Goal: Use online tool/utility: Utilize a website feature to perform a specific function

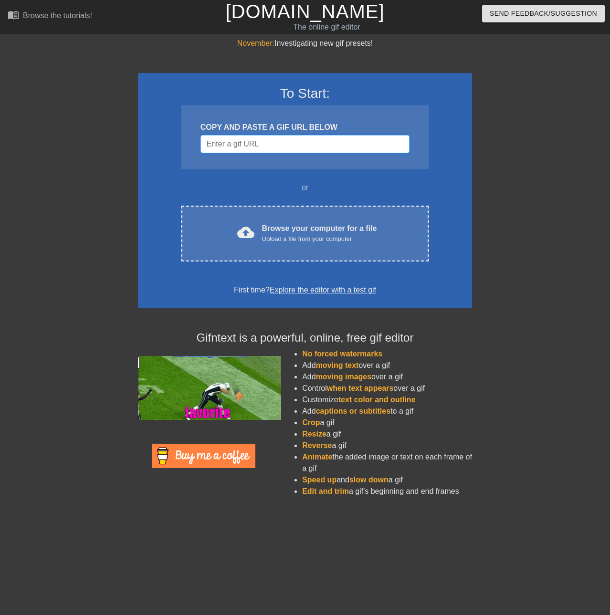
click at [299, 148] on input "Username" at bounding box center [304, 144] width 209 height 18
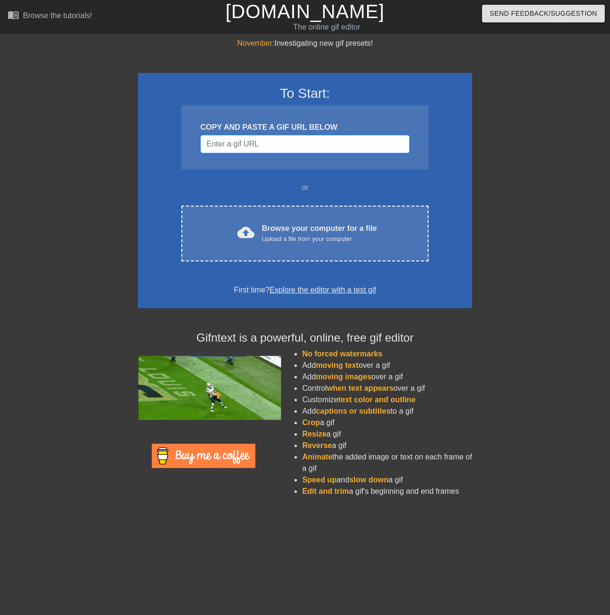
paste input "[URL][DOMAIN_NAME]"
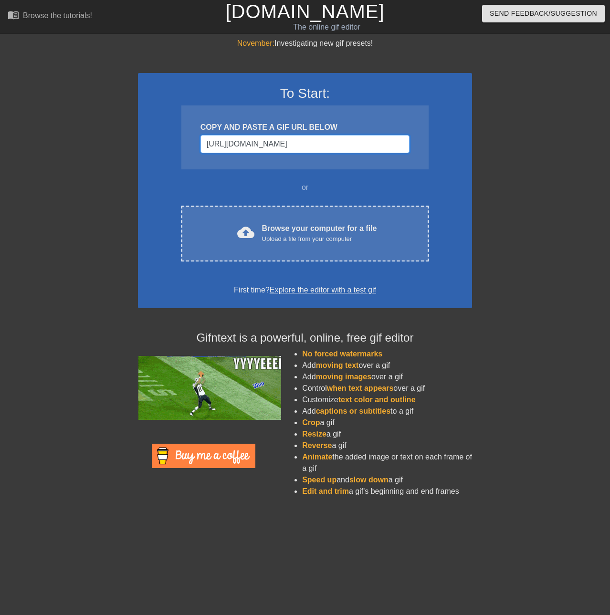
scroll to position [0, 202]
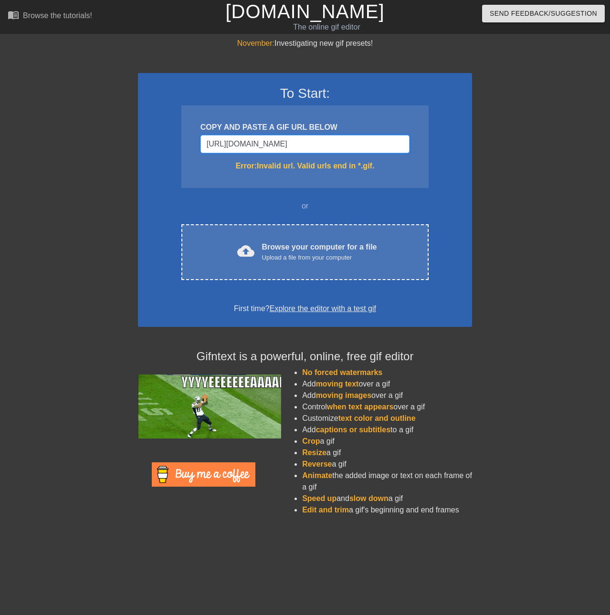
type input "[URL][DOMAIN_NAME]"
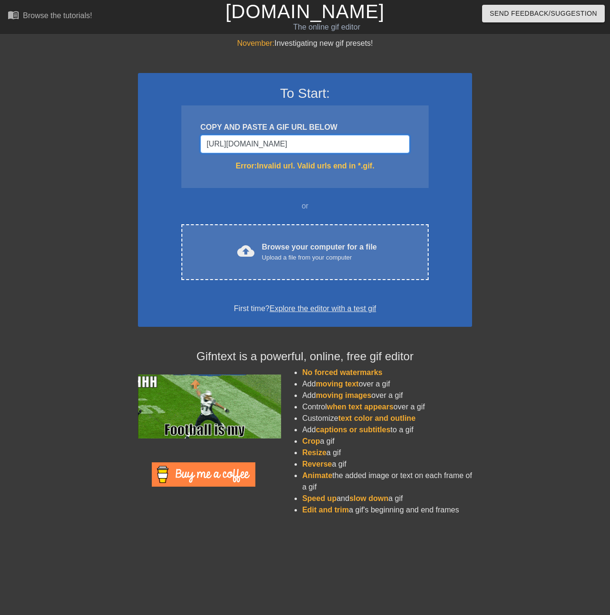
scroll to position [0, 0]
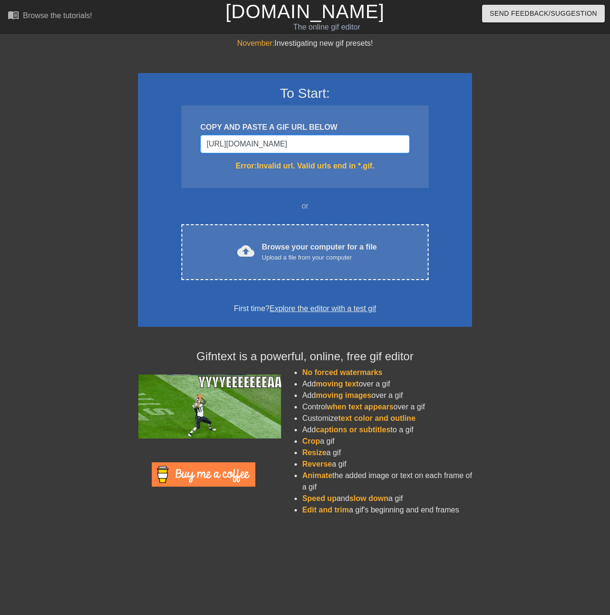
click at [300, 151] on input "[URL][DOMAIN_NAME]" at bounding box center [304, 144] width 209 height 18
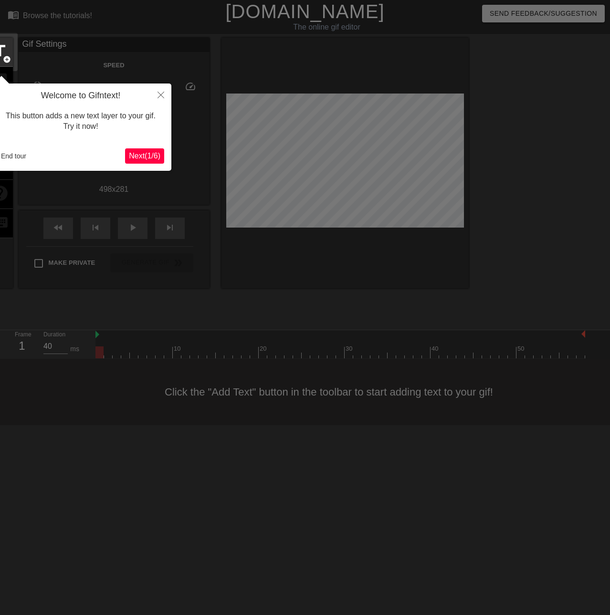
click at [150, 152] on span "Next ( 1 / 6 )" at bounding box center [144, 156] width 31 height 8
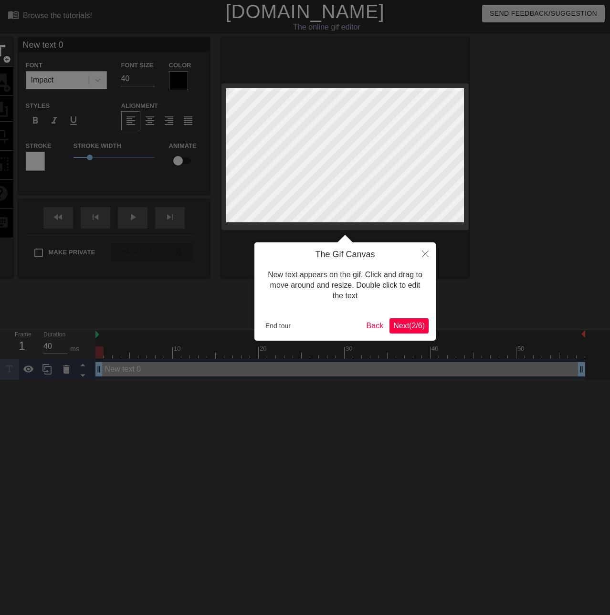
click at [403, 331] on button "Next ( 2 / 6 )" at bounding box center [408, 325] width 39 height 15
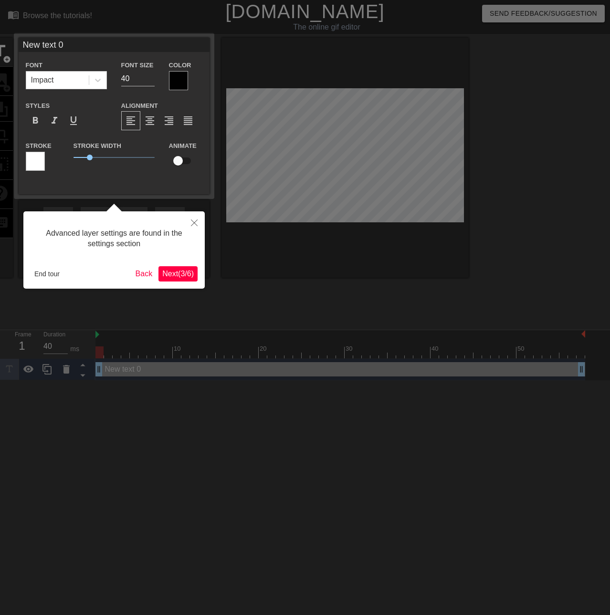
drag, startPoint x: 156, startPoint y: 270, endPoint x: 161, endPoint y: 271, distance: 5.8
click at [156, 271] on div "End tour Back Next ( 3 / 6 )" at bounding box center [114, 273] width 167 height 15
click at [188, 277] on span "Next ( 3 / 6 )" at bounding box center [177, 274] width 31 height 8
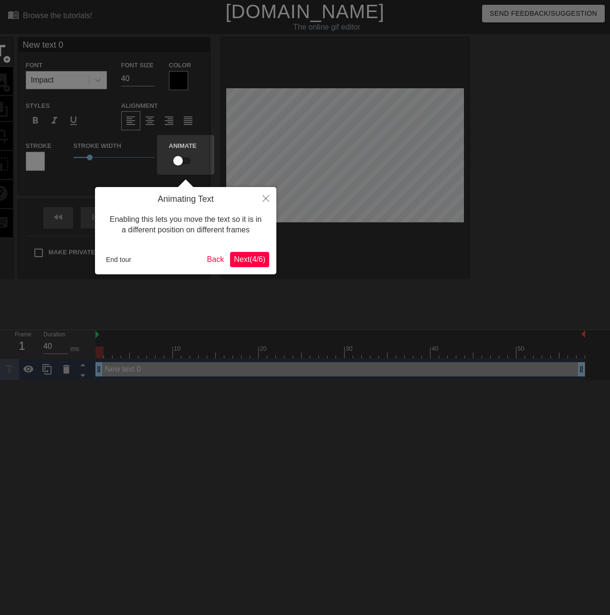
click at [228, 256] on div "End tour Back Next ( 4 / 6 )" at bounding box center [185, 259] width 167 height 15
click at [242, 259] on span "Next ( 4 / 6 )" at bounding box center [249, 259] width 31 height 8
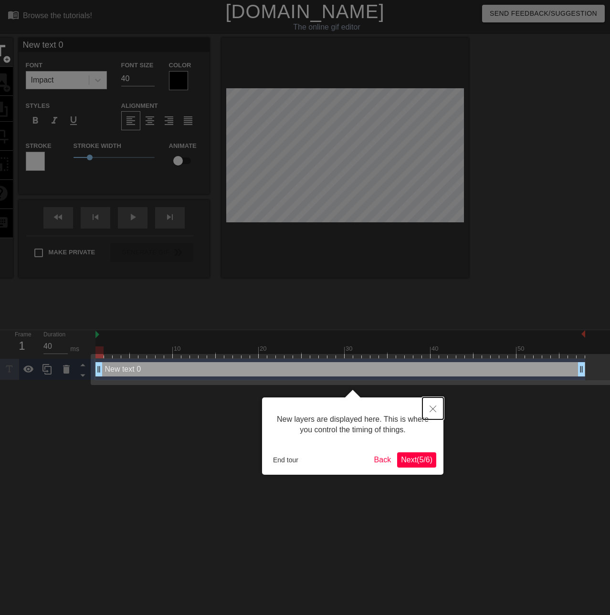
click at [437, 401] on button "Close" at bounding box center [432, 408] width 21 height 22
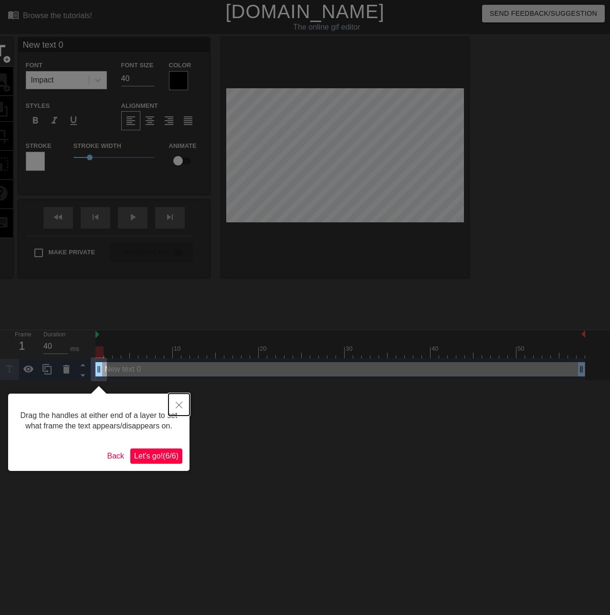
click at [170, 410] on button "Close" at bounding box center [178, 405] width 21 height 22
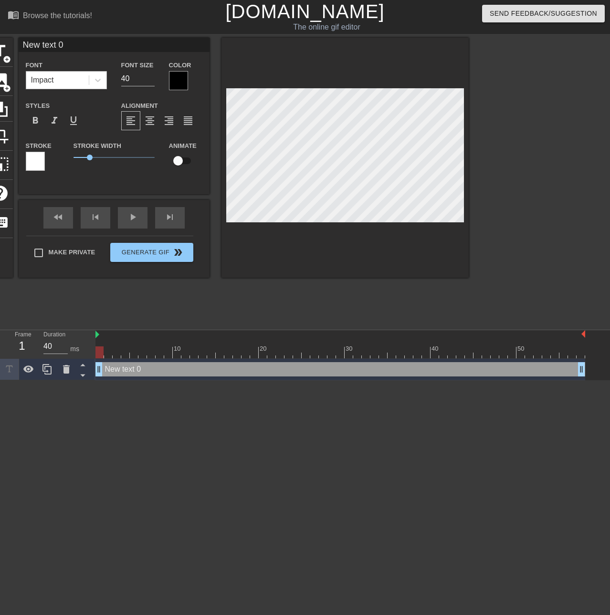
click at [58, 82] on div "Impact" at bounding box center [57, 80] width 62 height 17
click at [91, 79] on div at bounding box center [97, 80] width 17 height 17
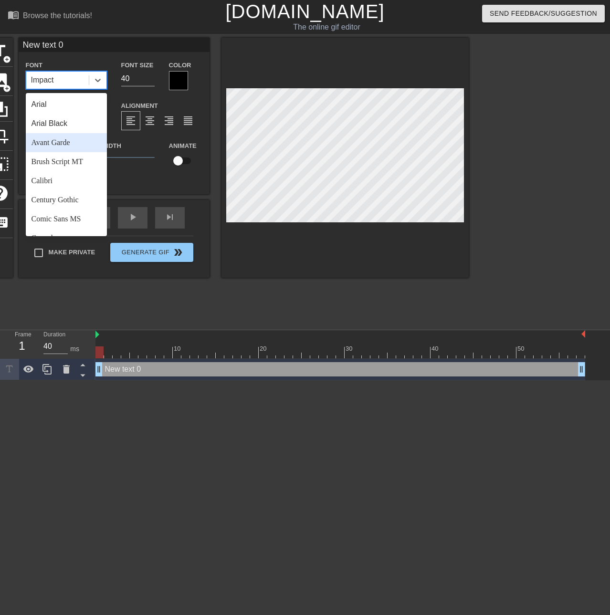
click at [69, 140] on div "Avant Garde" at bounding box center [66, 142] width 81 height 19
drag, startPoint x: 59, startPoint y: 72, endPoint x: 52, endPoint y: 88, distance: 16.9
click at [59, 72] on div "Avant Garde" at bounding box center [57, 80] width 62 height 17
click at [49, 108] on div "Arial" at bounding box center [66, 104] width 81 height 19
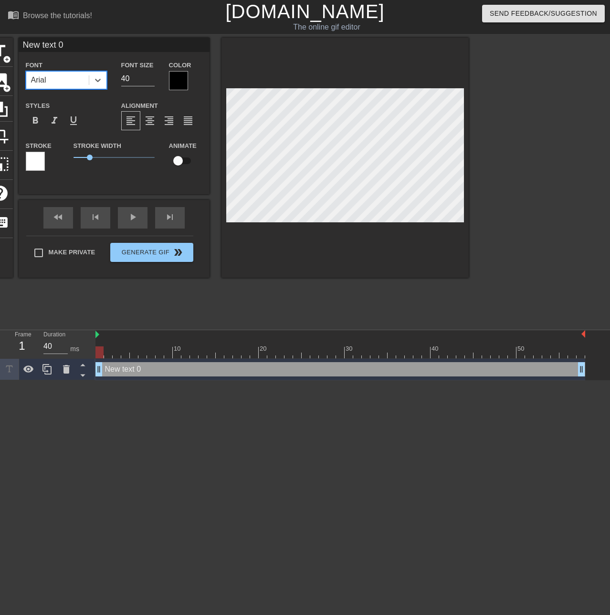
click at [183, 88] on div at bounding box center [178, 80] width 19 height 19
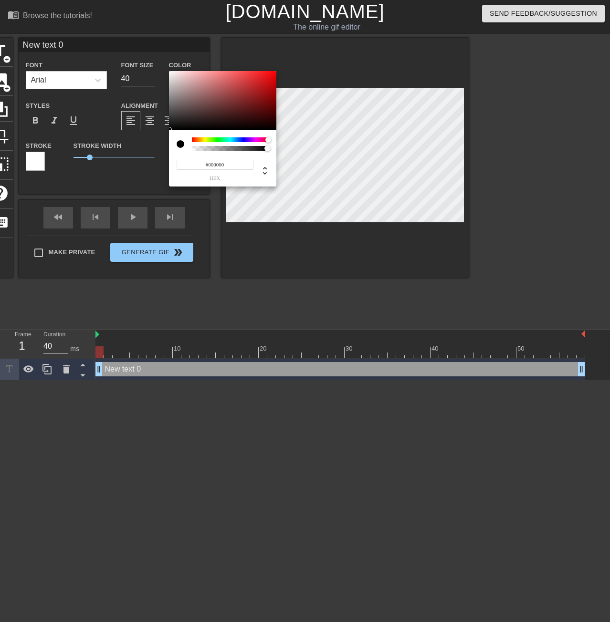
drag, startPoint x: 191, startPoint y: 139, endPoint x: 292, endPoint y: 143, distance: 101.2
click at [292, 143] on div "#000000 hex" at bounding box center [305, 311] width 610 height 622
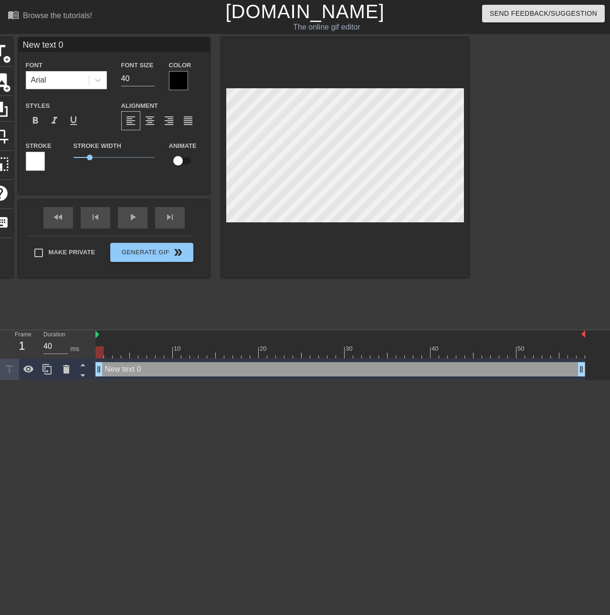
click at [176, 85] on div at bounding box center [178, 80] width 19 height 19
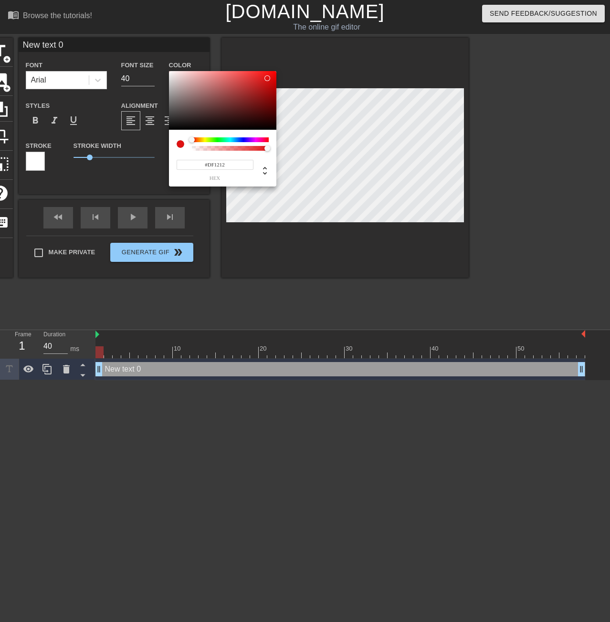
click at [267, 78] on div at bounding box center [222, 100] width 107 height 59
click at [231, 109] on div at bounding box center [222, 100] width 107 height 59
type input "#8B8585"
click at [173, 98] on div at bounding box center [222, 100] width 107 height 59
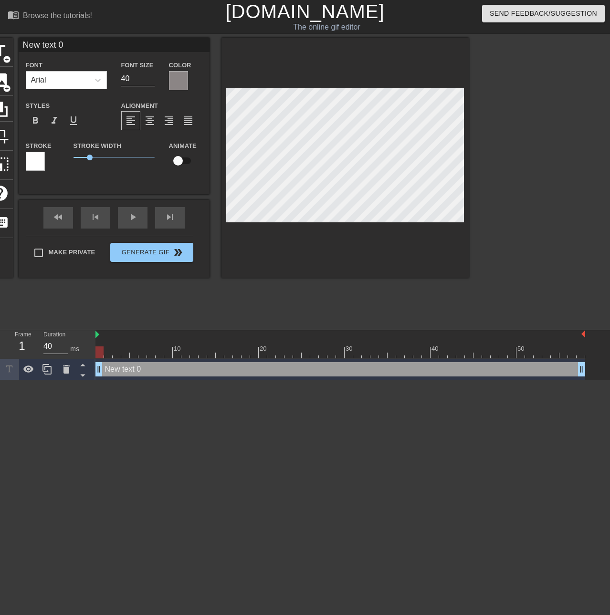
click at [178, 76] on div at bounding box center [178, 80] width 19 height 19
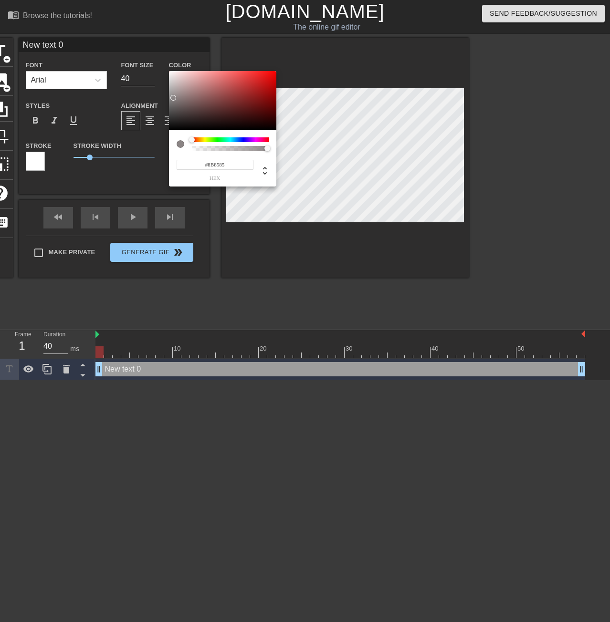
type input "#F6F2F2"
click at [170, 73] on div at bounding box center [222, 100] width 107 height 59
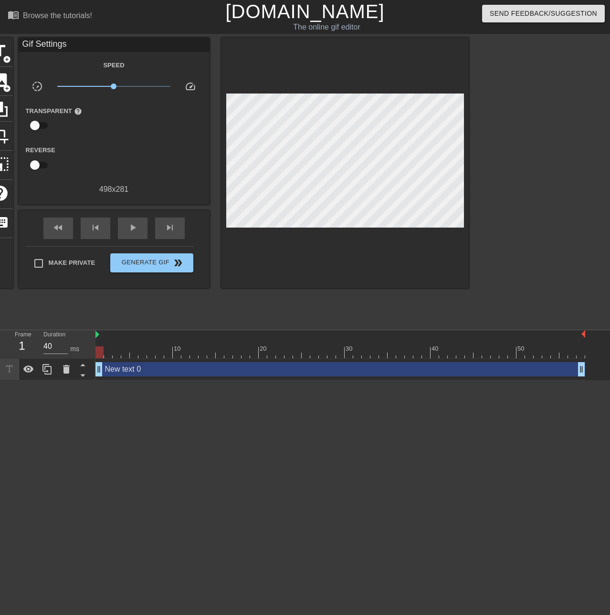
drag, startPoint x: 93, startPoint y: 191, endPoint x: 139, endPoint y: 194, distance: 45.9
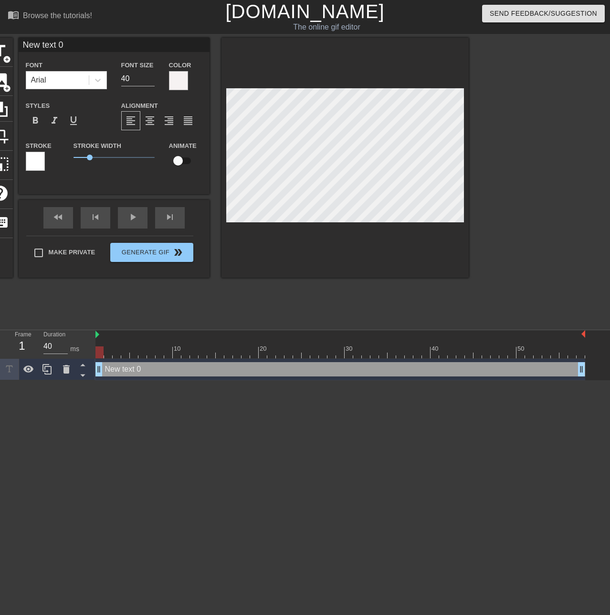
scroll to position [1, 2]
type input "J"
type textarea "J"
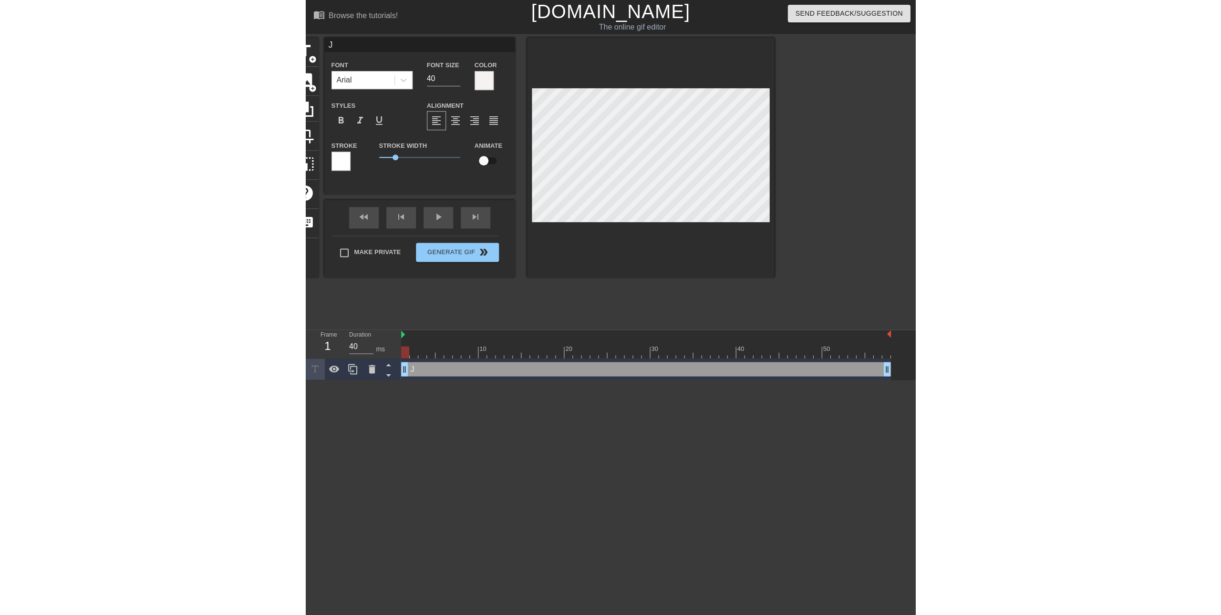
scroll to position [1, 1]
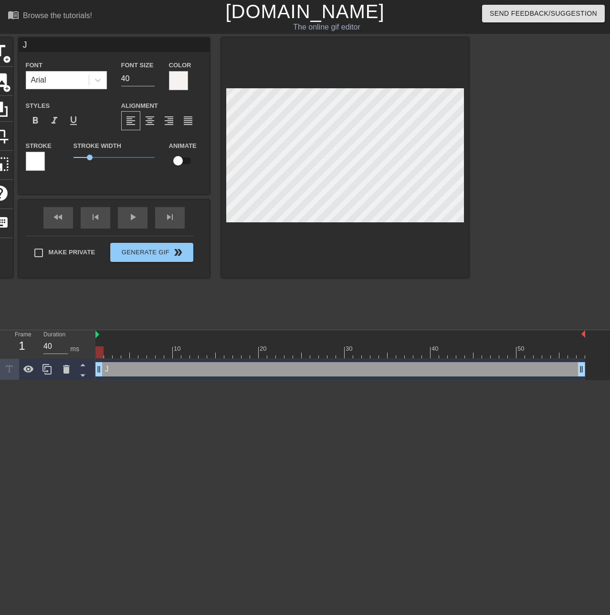
type input "J5"
type textarea "J5"
click at [177, 160] on input "checkbox" at bounding box center [178, 161] width 54 height 18
checkbox input "true"
click at [171, 175] on div "Animate" at bounding box center [186, 160] width 48 height 40
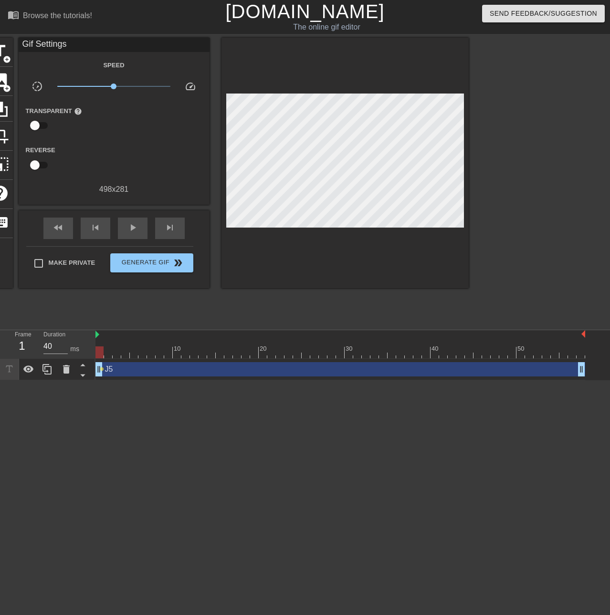
click at [311, 253] on div at bounding box center [344, 163] width 247 height 250
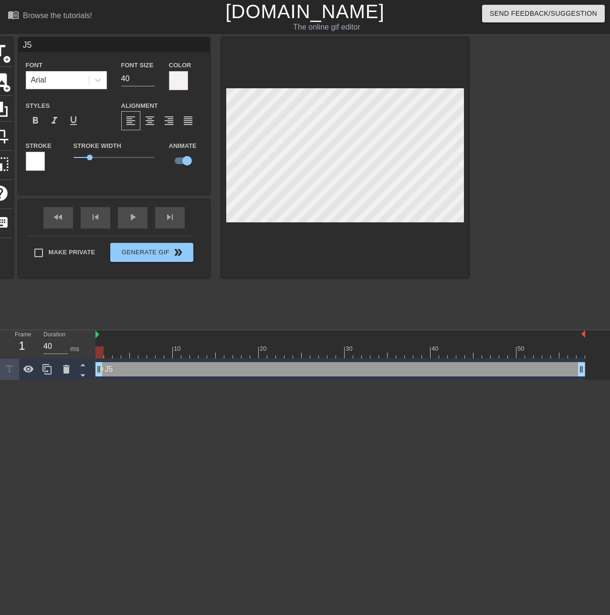
click at [400, 239] on div at bounding box center [344, 158] width 247 height 240
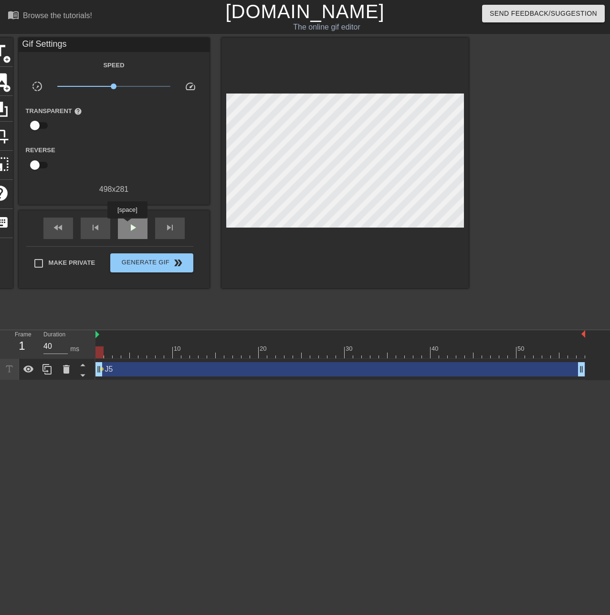
click at [127, 225] on span "play_arrow" at bounding box center [132, 227] width 11 height 11
click at [127, 225] on span "pause" at bounding box center [132, 227] width 11 height 11
click at [89, 233] on div "skip_previous" at bounding box center [96, 228] width 30 height 21
click at [94, 232] on span "skip_previous" at bounding box center [95, 227] width 11 height 11
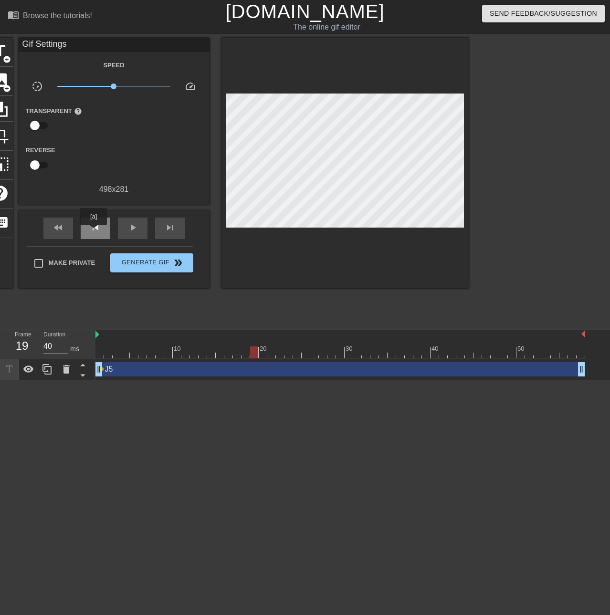
click at [94, 232] on span "skip_previous" at bounding box center [95, 227] width 11 height 11
click at [94, 231] on span "skip_previous" at bounding box center [95, 227] width 11 height 11
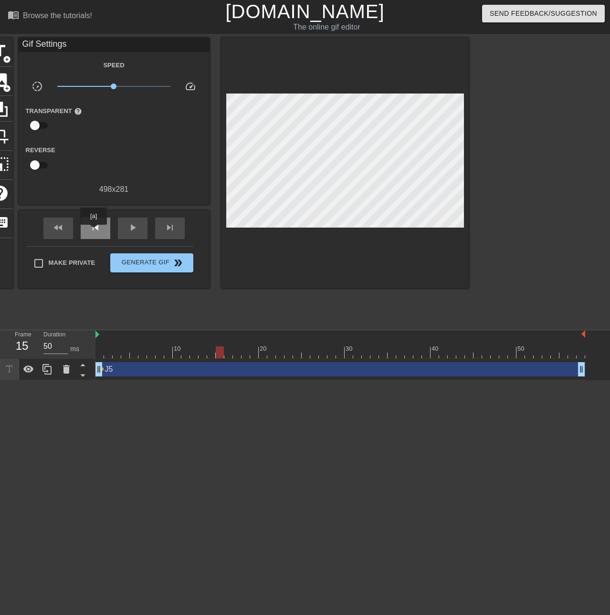
type input "40"
click at [94, 231] on span "skip_previous" at bounding box center [95, 227] width 11 height 11
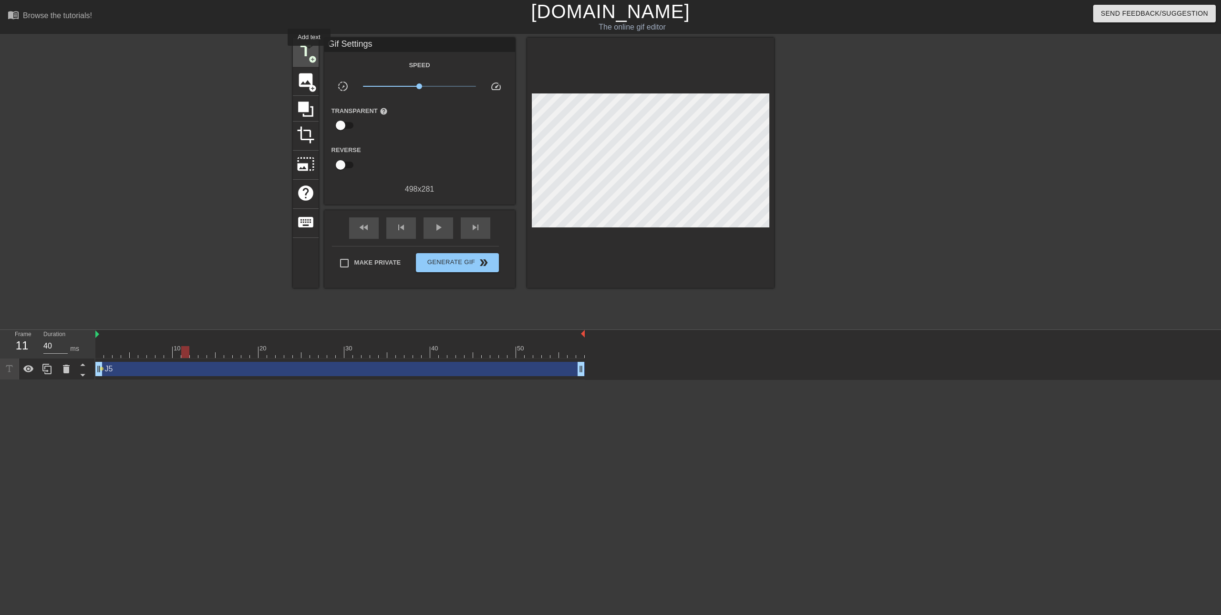
click at [309, 52] on span "title" at bounding box center [306, 51] width 18 height 18
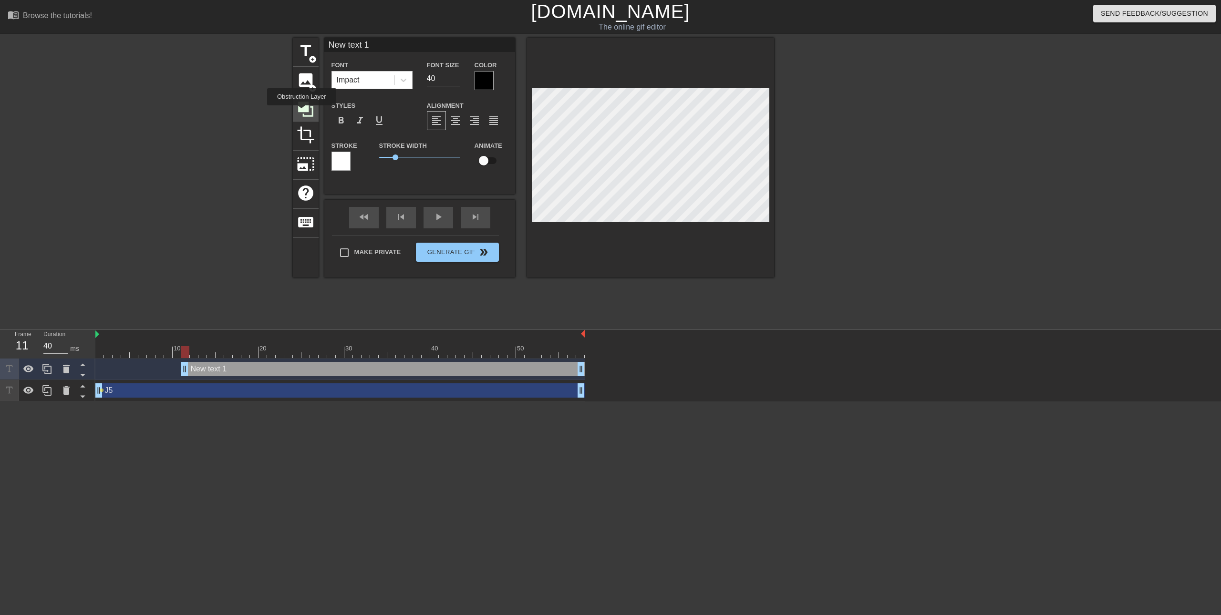
click at [302, 112] on icon at bounding box center [306, 109] width 18 height 18
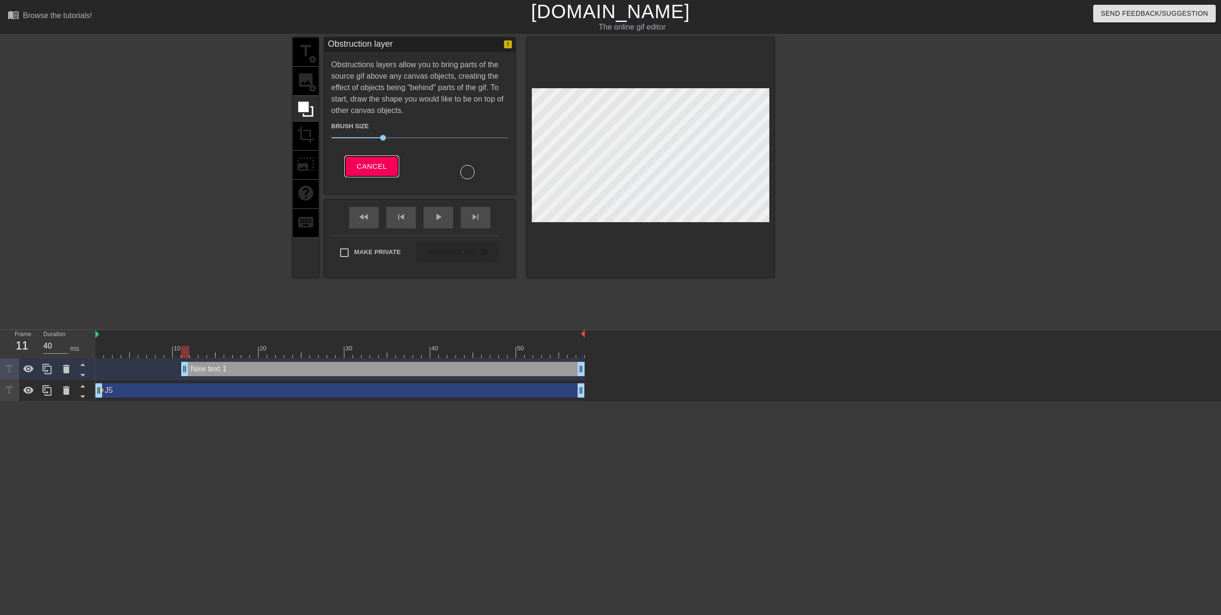
click at [361, 163] on span "Cancel" at bounding box center [372, 166] width 30 height 12
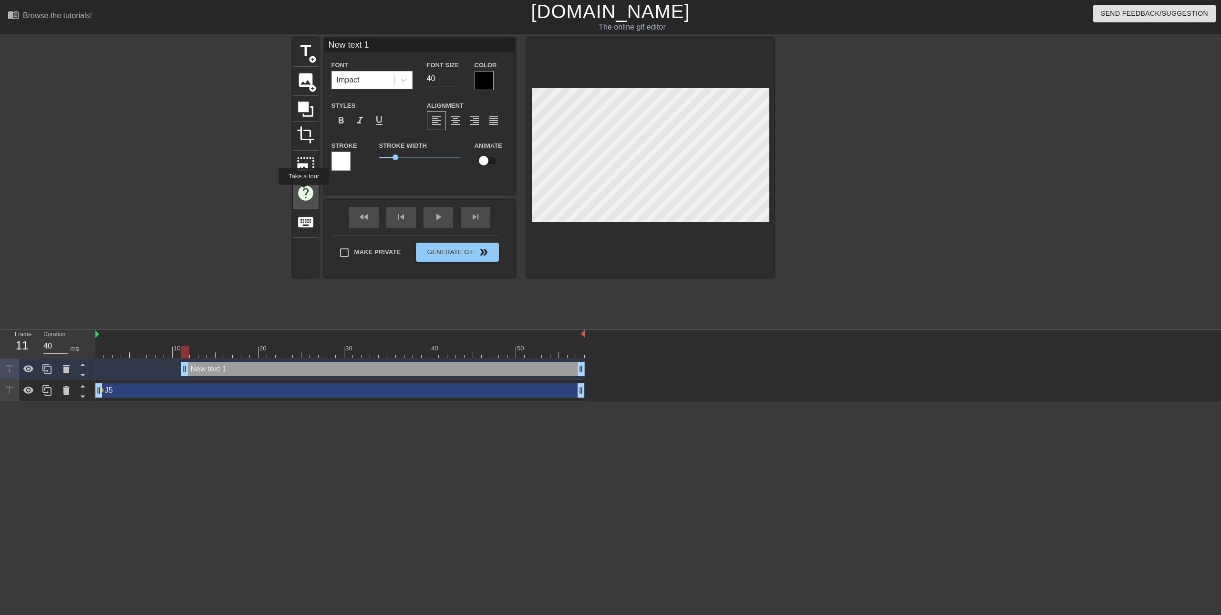
click at [303, 192] on span "help" at bounding box center [306, 193] width 18 height 18
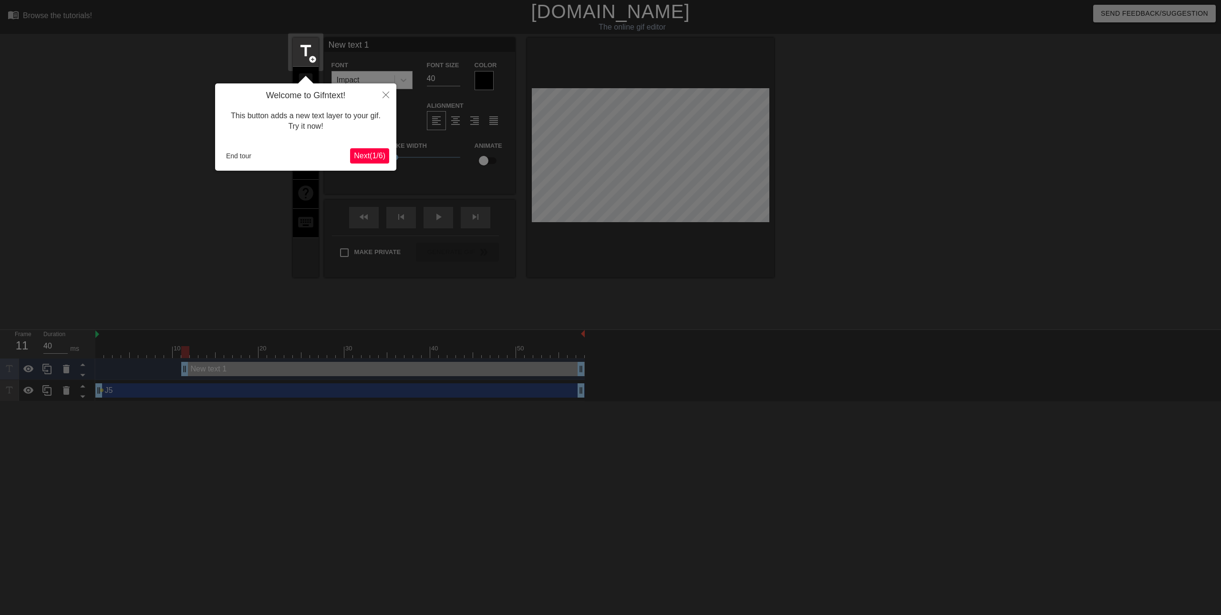
click at [360, 156] on span "Next ( 1 / 6 )" at bounding box center [369, 156] width 31 height 8
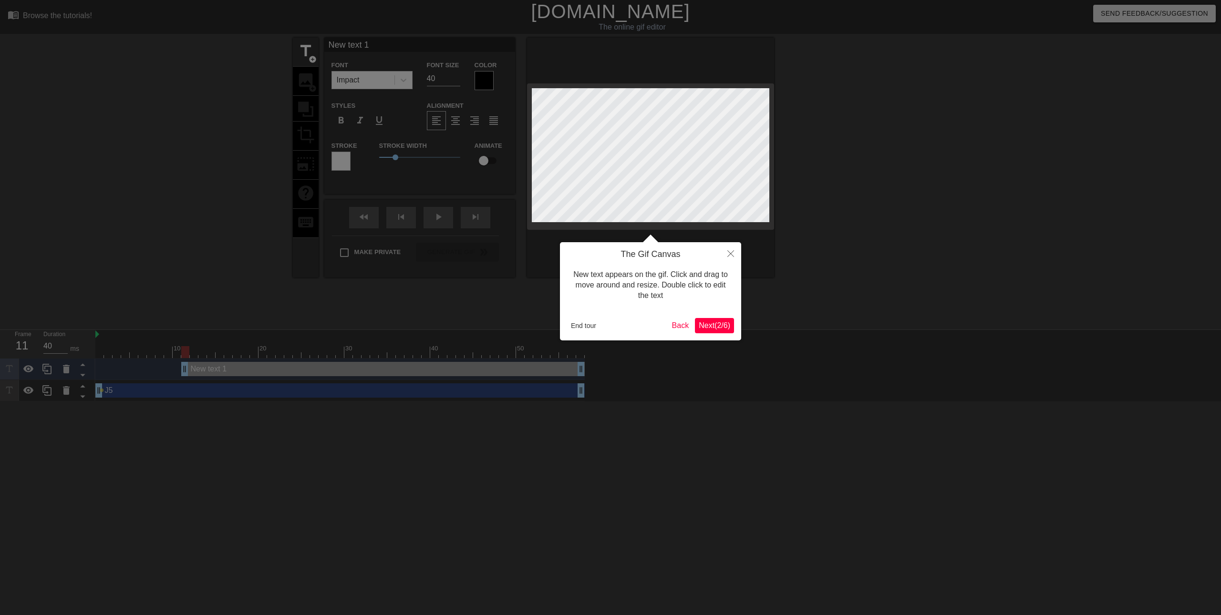
click at [609, 328] on span "Next ( 2 / 6 )" at bounding box center [714, 326] width 31 height 8
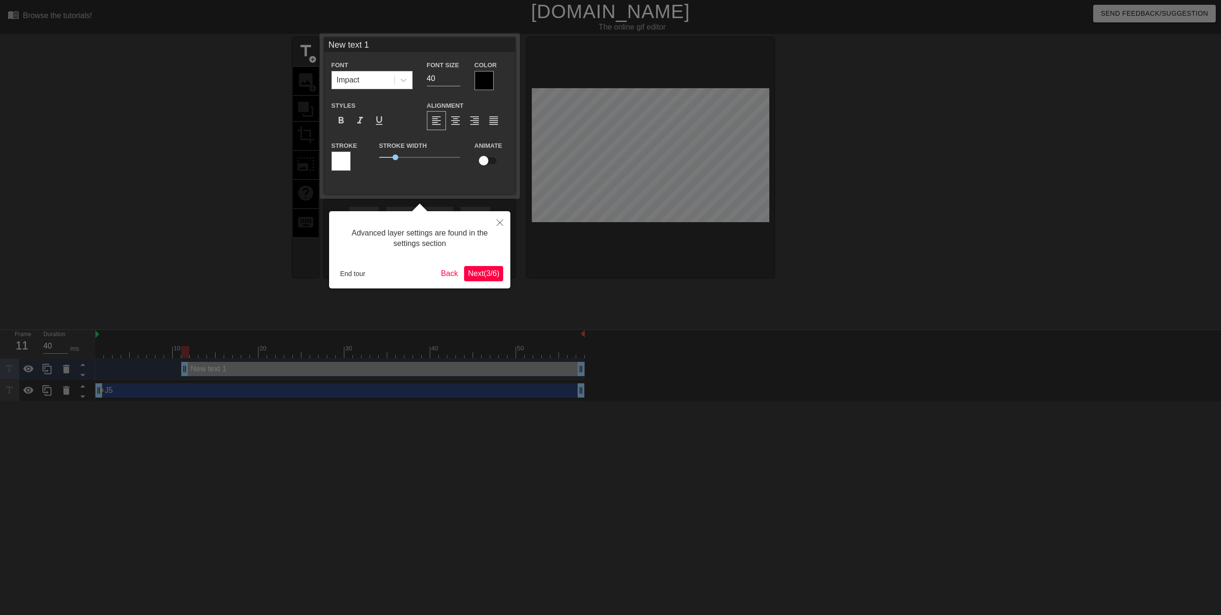
click at [483, 273] on span "Next ( 3 / 6 )" at bounding box center [483, 274] width 31 height 8
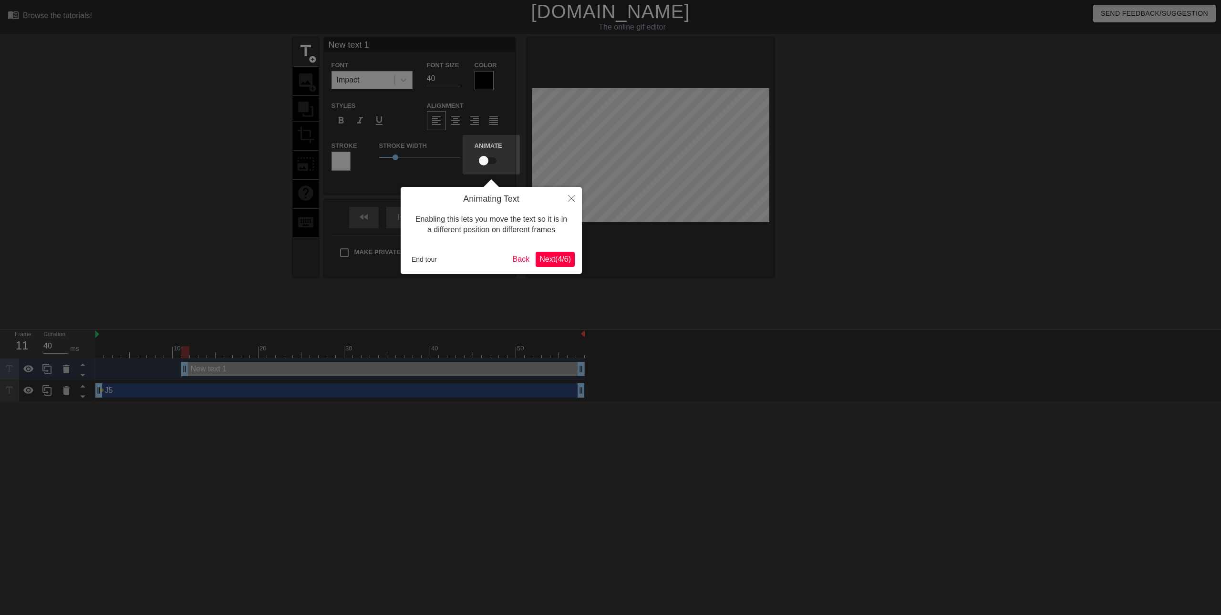
click at [554, 258] on span "Next ( 4 / 6 )" at bounding box center [555, 259] width 31 height 8
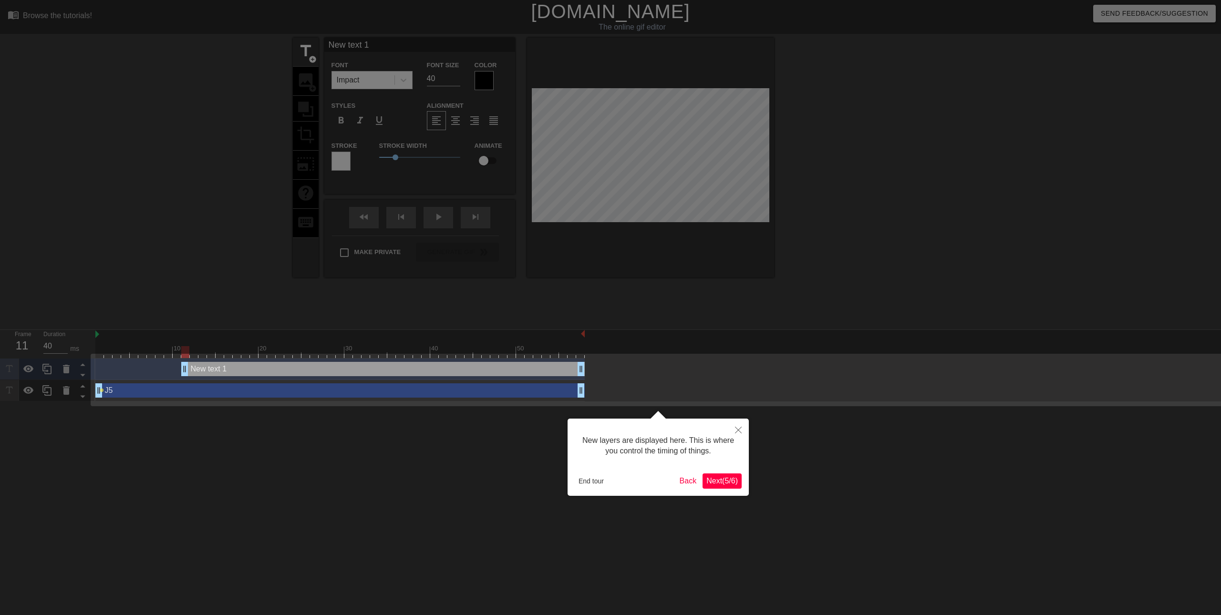
click at [609, 485] on span "Next ( 5 / 6 )" at bounding box center [722, 481] width 31 height 8
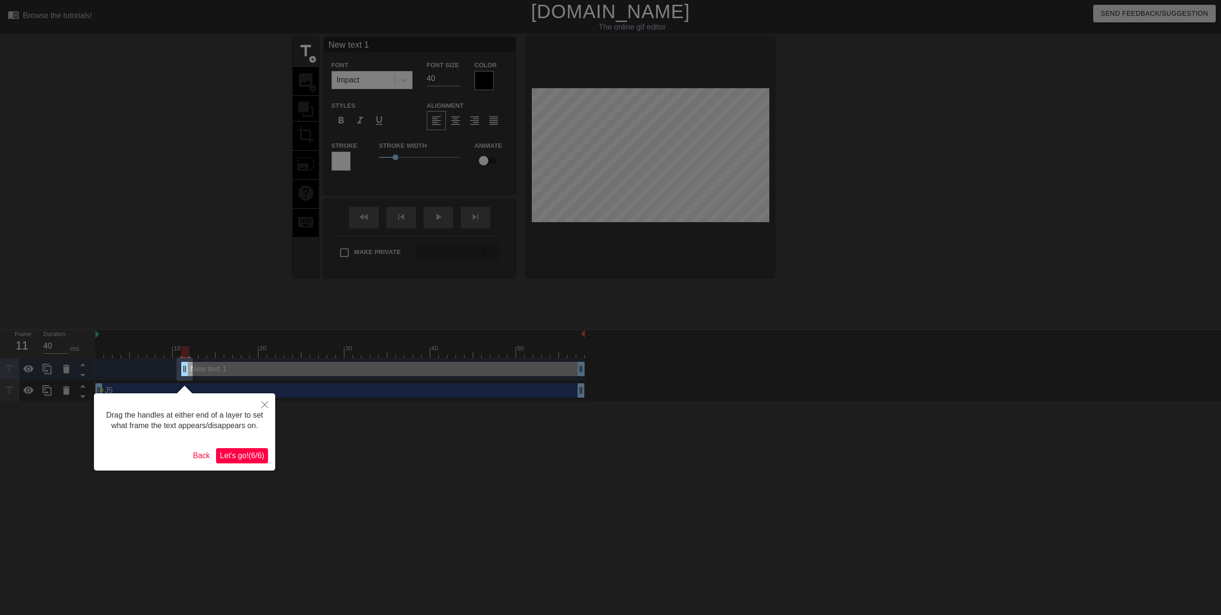
click at [246, 453] on span "Let's go! ( 6 / 6 )" at bounding box center [242, 456] width 44 height 8
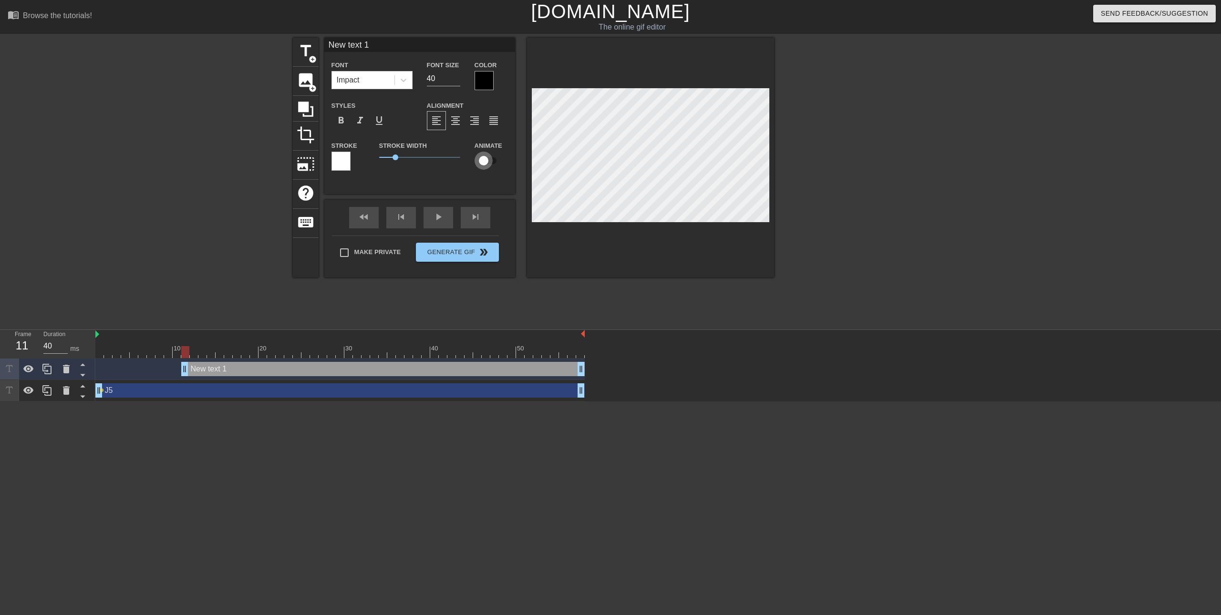
click at [481, 165] on input "checkbox" at bounding box center [484, 161] width 54 height 18
checkbox input "true"
click at [443, 218] on div "play_arrow" at bounding box center [439, 217] width 30 height 21
type input "40"
click at [493, 163] on input "checkbox" at bounding box center [493, 161] width 54 height 18
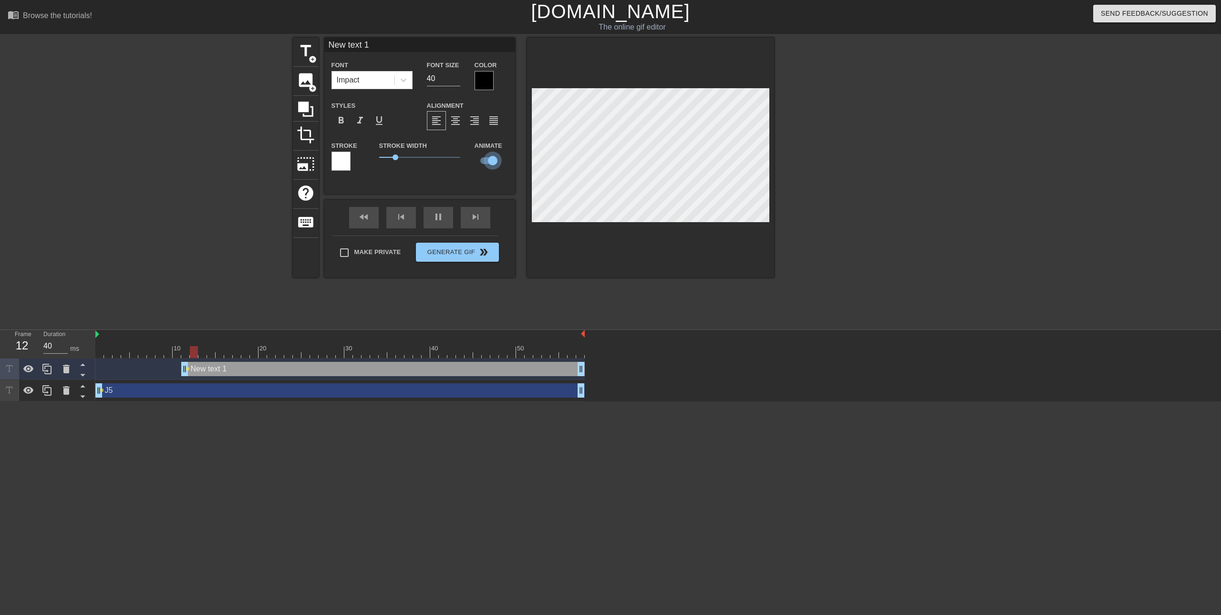
checkbox input "false"
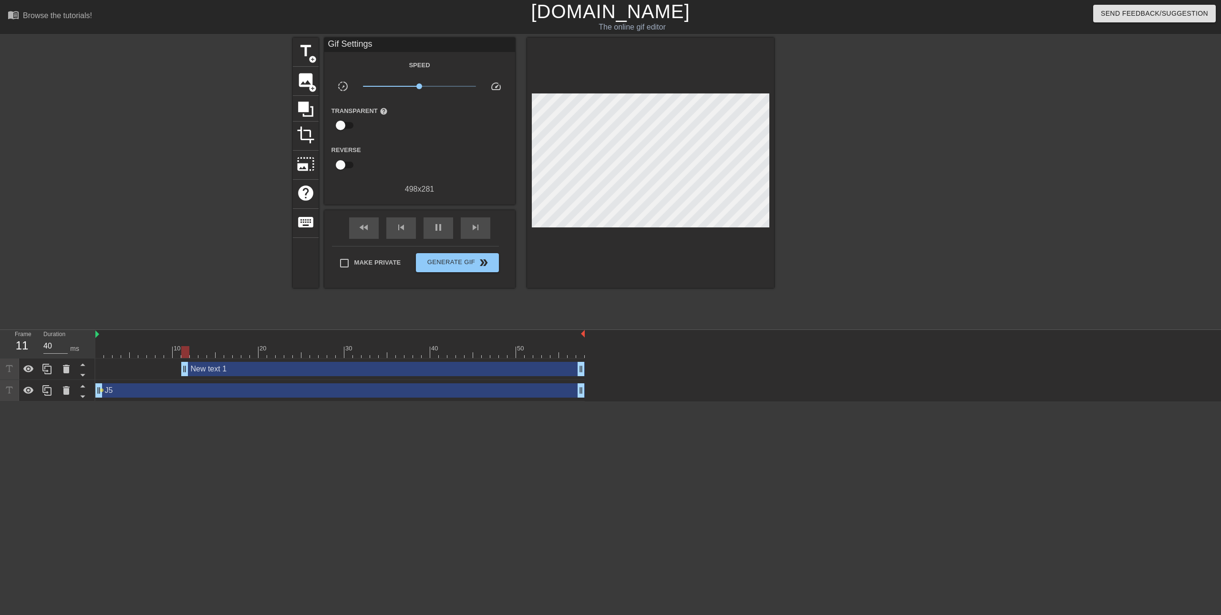
drag, startPoint x: 641, startPoint y: 270, endPoint x: 646, endPoint y: 247, distance: 23.6
click at [609, 270] on div at bounding box center [650, 163] width 247 height 250
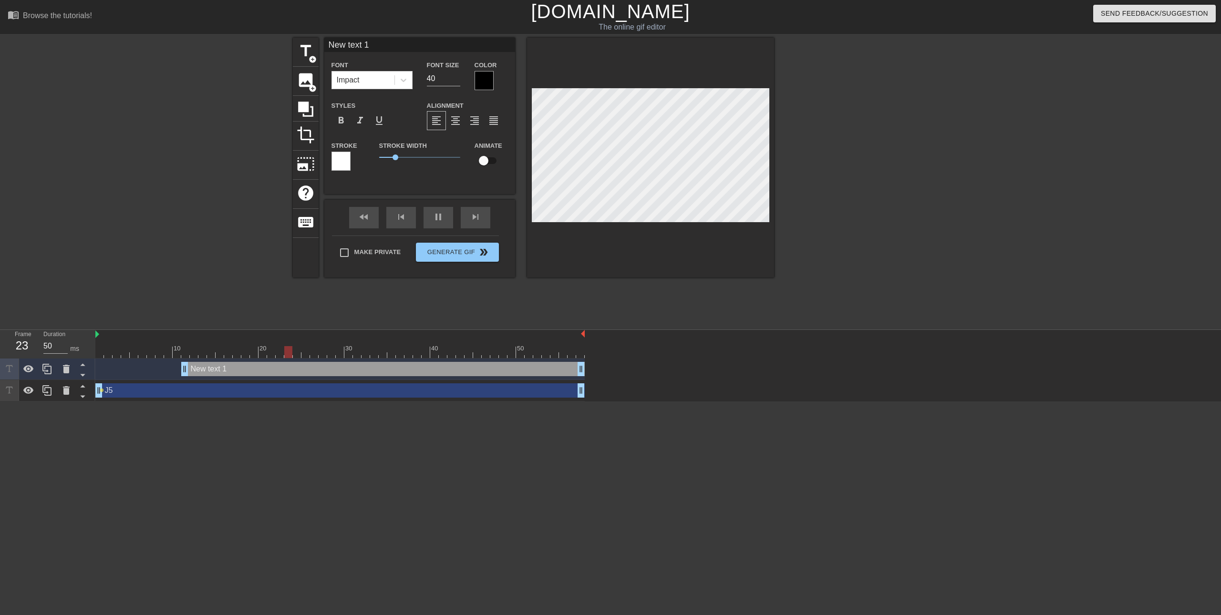
type input "40"
type input "J5"
checkbox input "true"
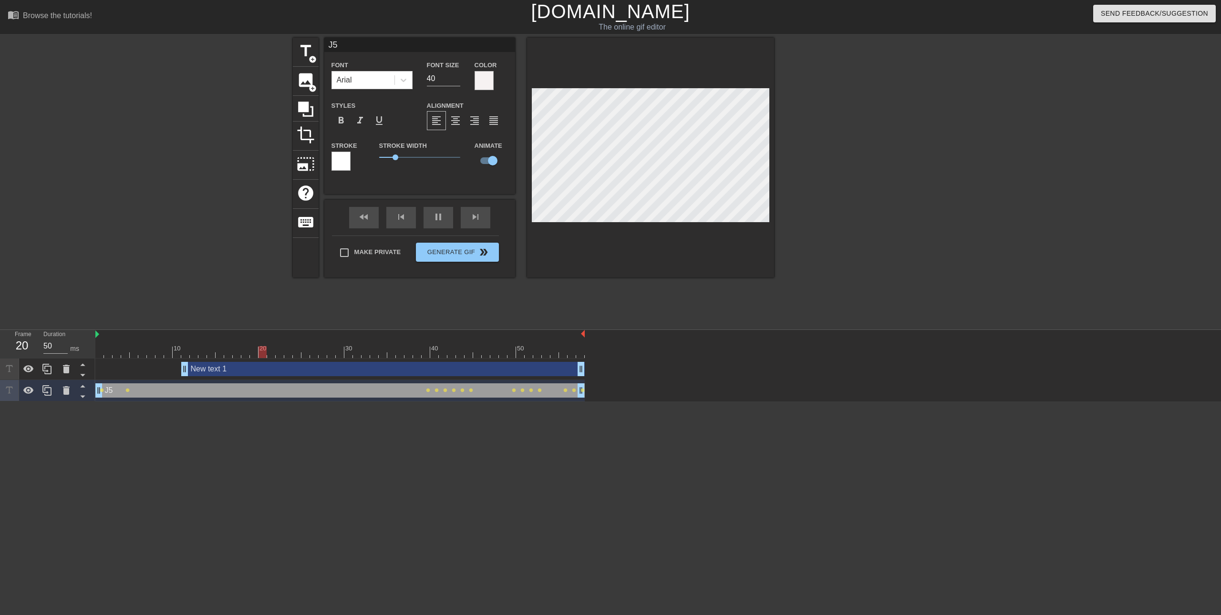
type input "40"
type input "New text 1"
checkbox input "false"
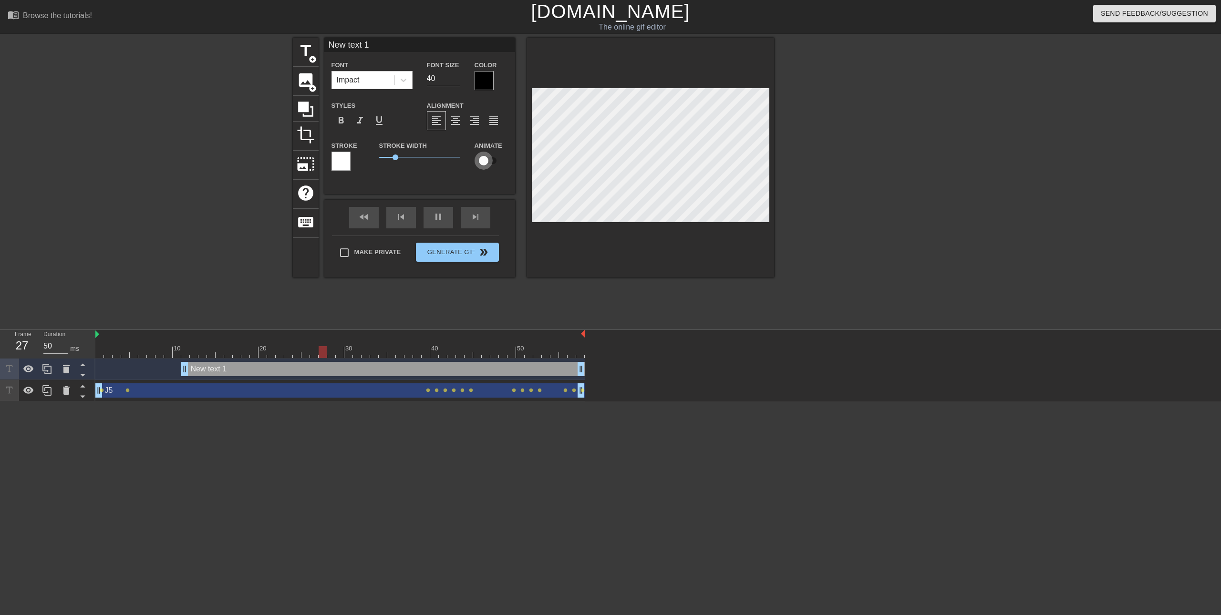
type input "40"
click at [494, 163] on input "checkbox" at bounding box center [484, 161] width 54 height 18
checkbox input "true"
type input "50"
click at [493, 163] on input "checkbox" at bounding box center [493, 161] width 54 height 18
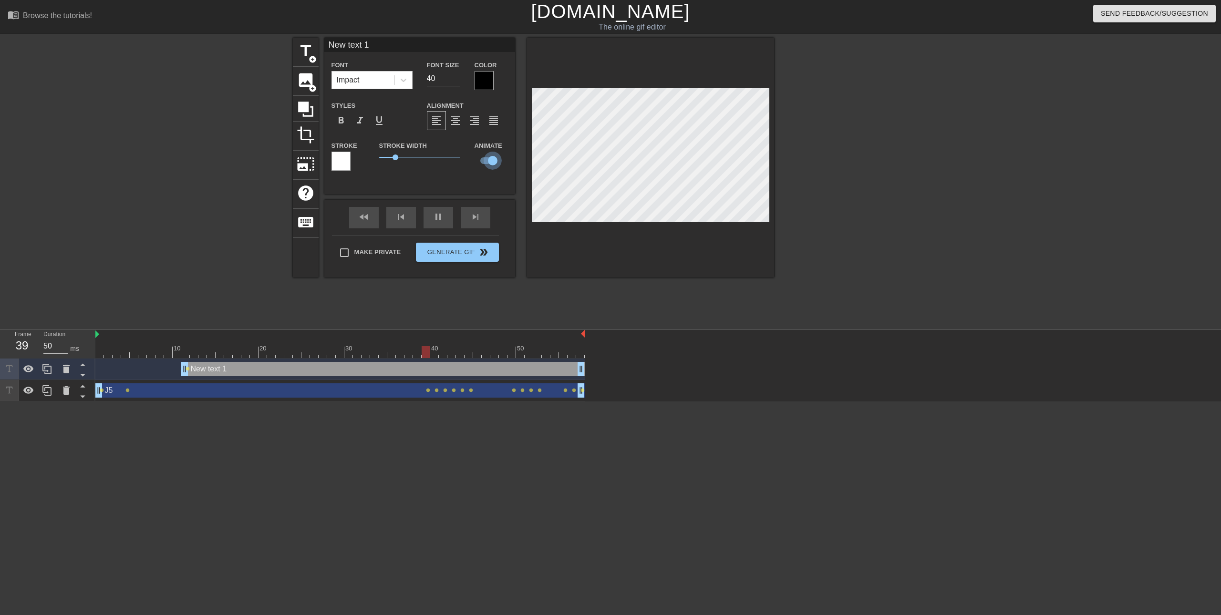
checkbox input "false"
click at [609, 224] on div at bounding box center [650, 158] width 247 height 240
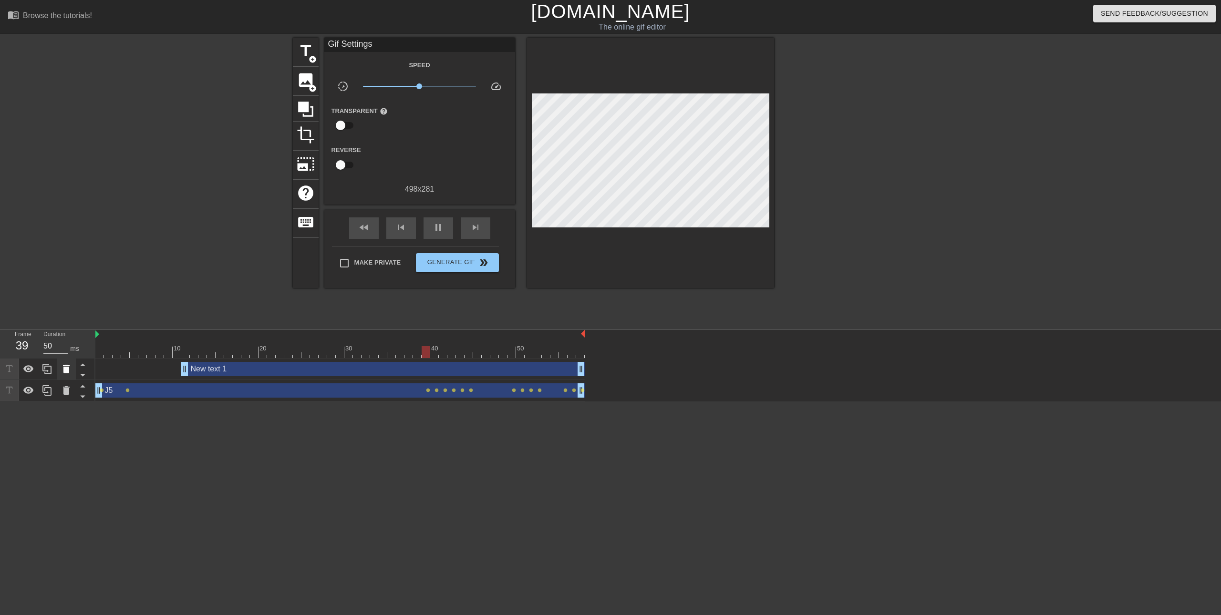
click at [66, 375] on icon at bounding box center [66, 369] width 11 height 11
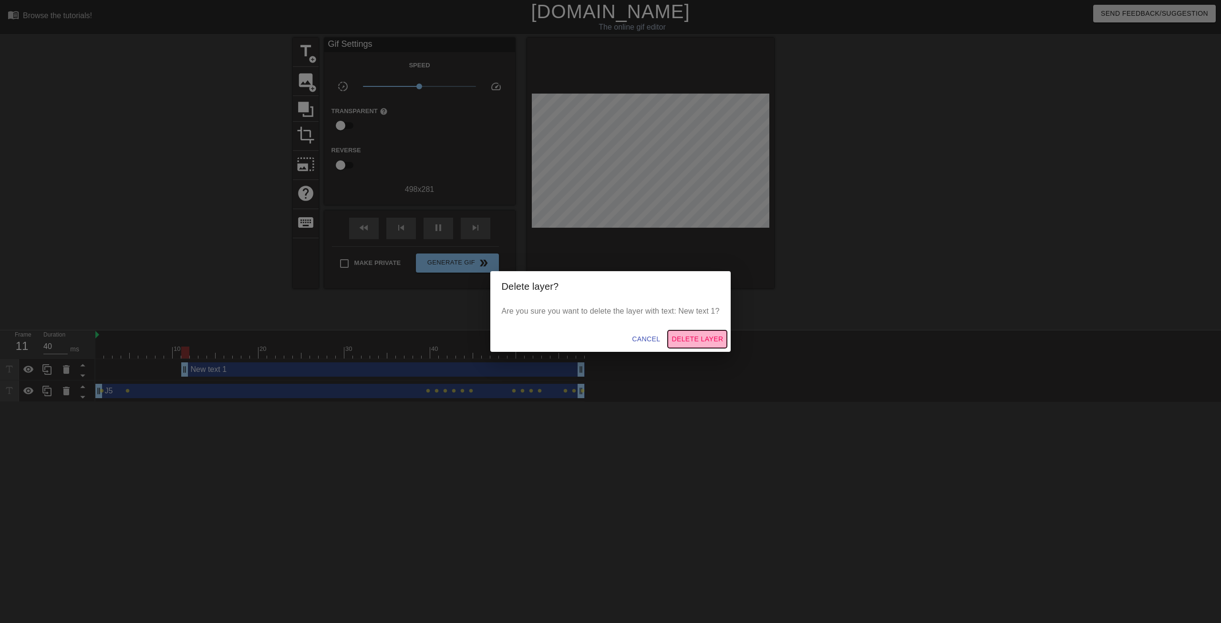
click at [609, 340] on span "Delete Layer" at bounding box center [698, 339] width 52 height 12
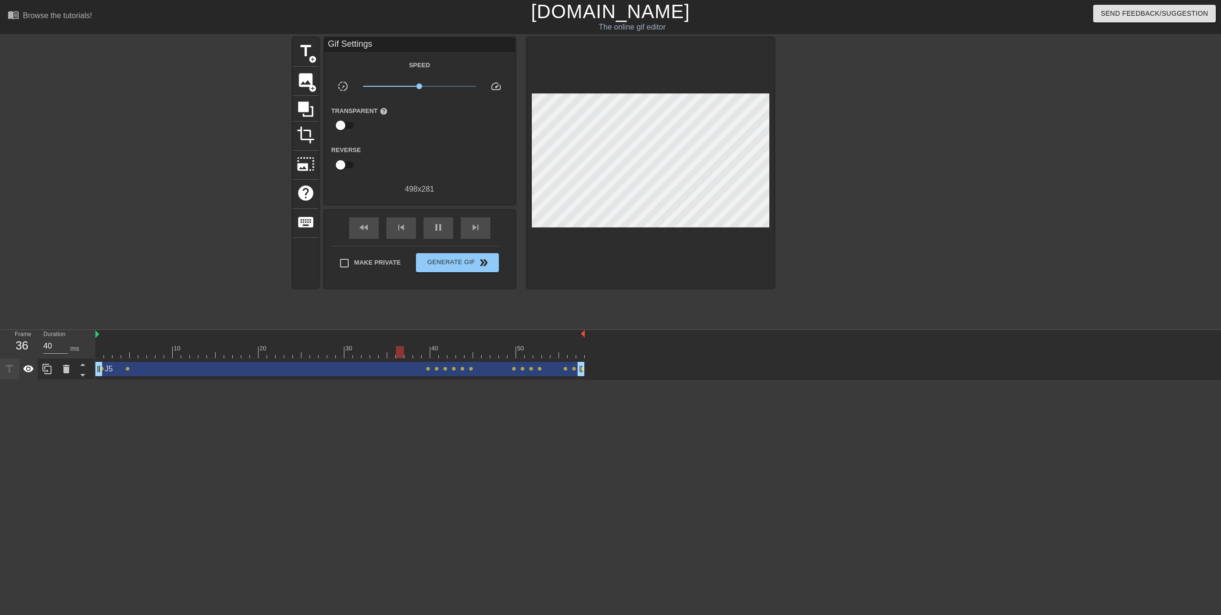
click at [34, 370] on div at bounding box center [28, 369] width 19 height 21
click at [32, 370] on icon at bounding box center [28, 369] width 10 height 9
click at [84, 365] on icon at bounding box center [83, 365] width 12 height 12
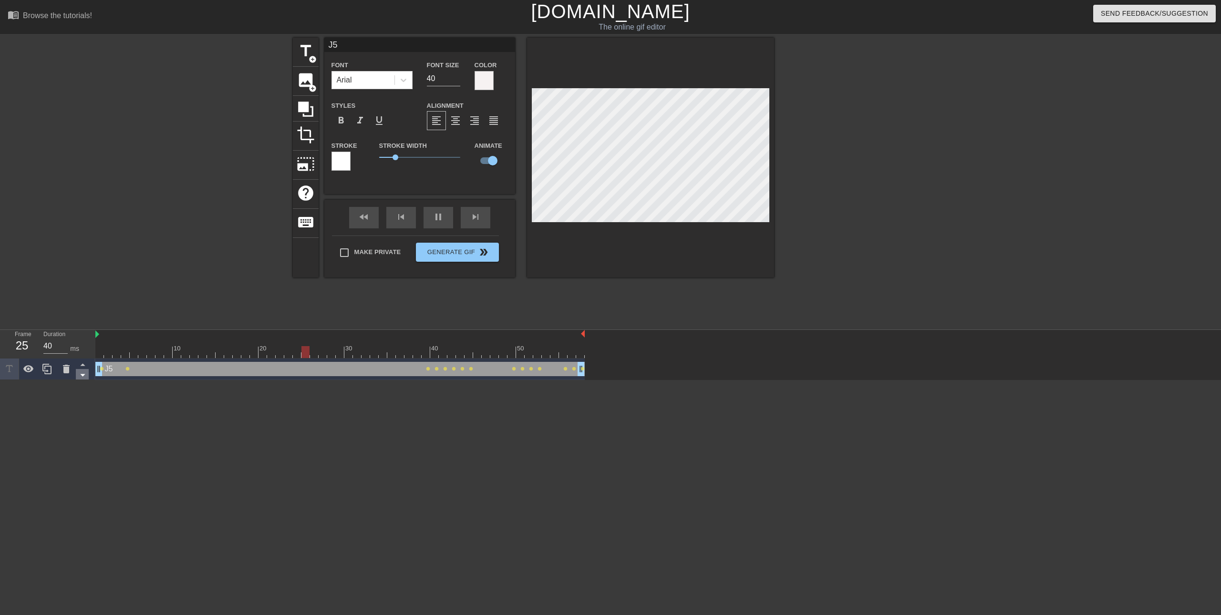
click at [86, 372] on icon at bounding box center [83, 375] width 12 height 12
click at [86, 378] on icon at bounding box center [83, 375] width 12 height 12
click at [83, 366] on icon at bounding box center [82, 365] width 5 height 2
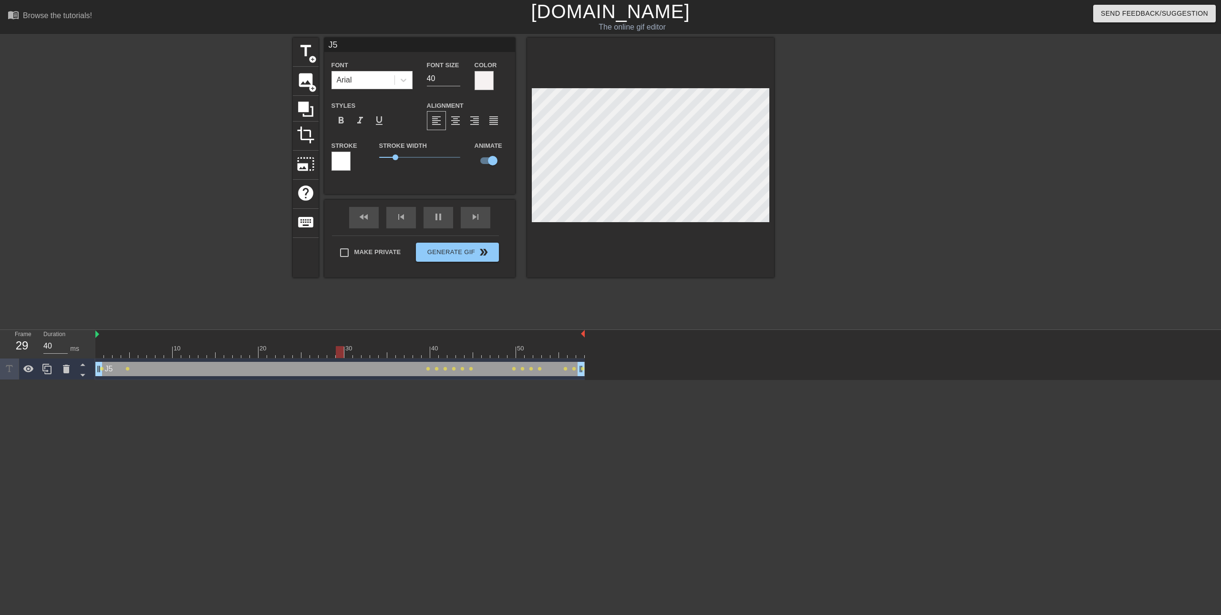
click at [130, 370] on div "J5 drag_handle drag_handle" at bounding box center [339, 369] width 489 height 14
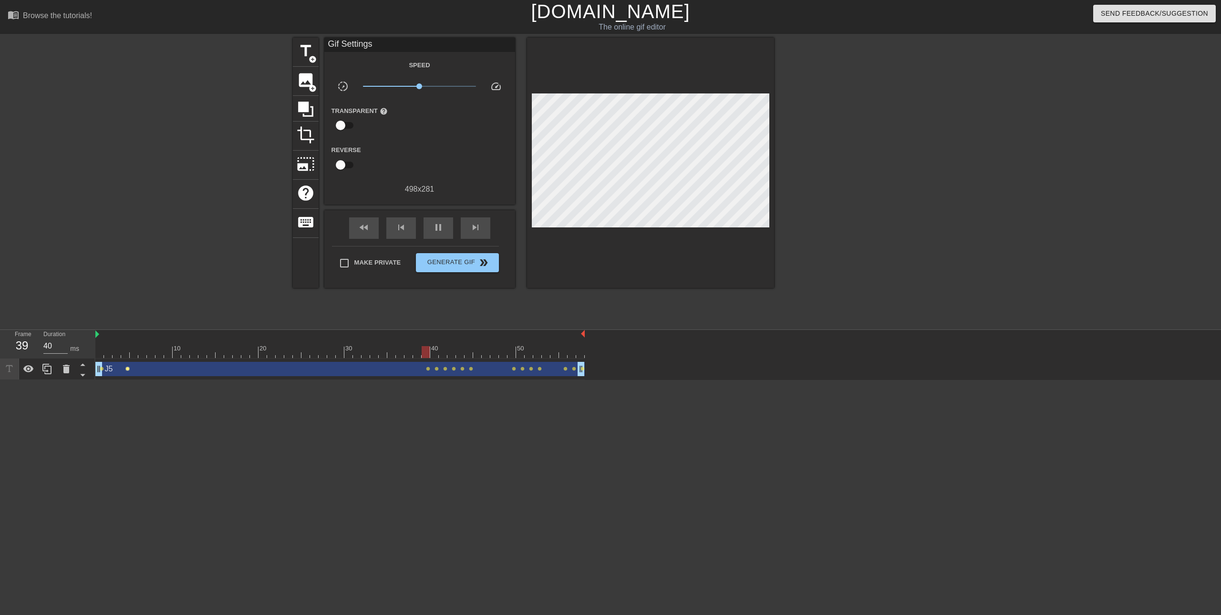
click at [127, 370] on span "lens" at bounding box center [127, 369] width 4 height 4
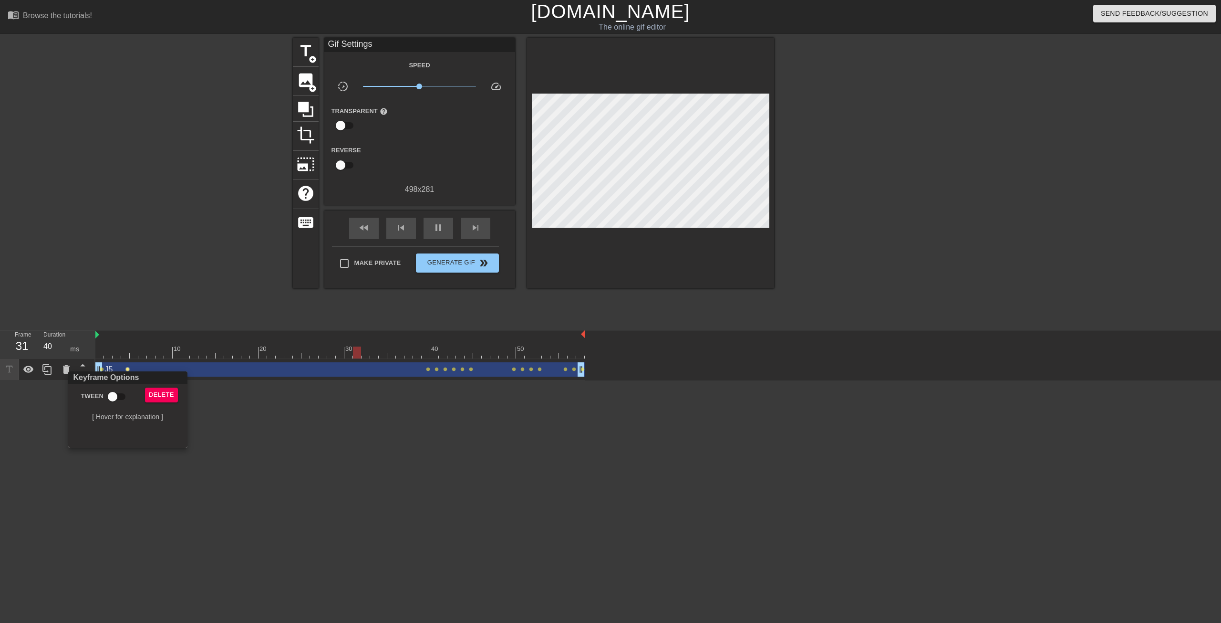
drag, startPoint x: 452, startPoint y: 436, endPoint x: 449, endPoint y: 406, distance: 29.7
click at [451, 436] on div at bounding box center [610, 311] width 1221 height 623
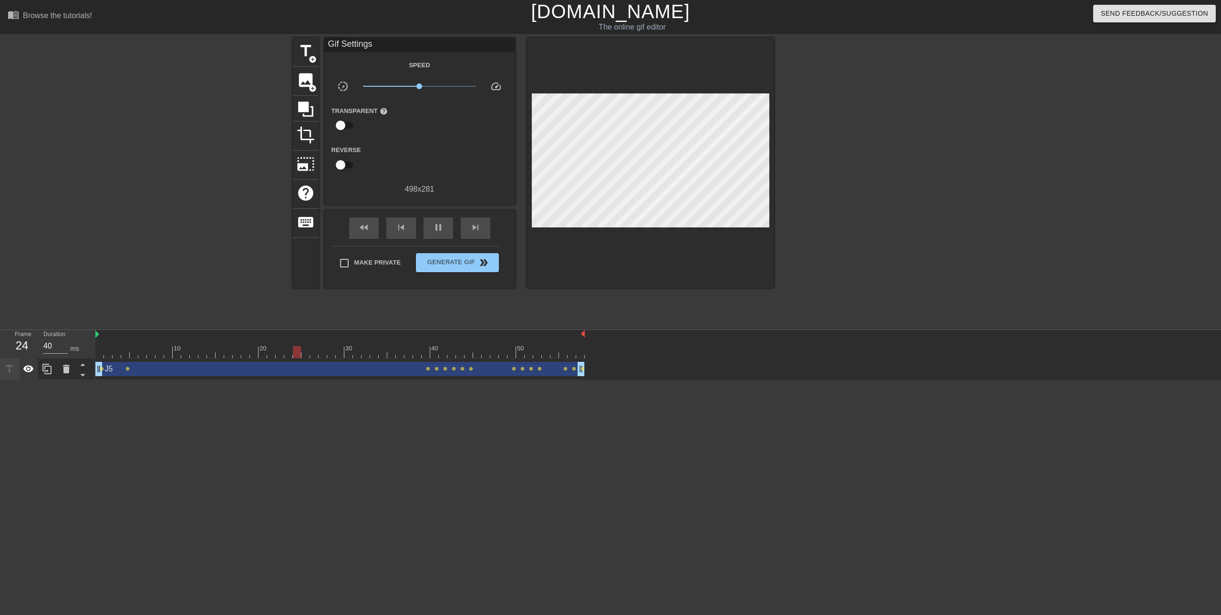
click at [28, 368] on icon at bounding box center [28, 369] width 11 height 11
click at [26, 371] on icon at bounding box center [28, 369] width 10 height 9
click at [82, 378] on icon at bounding box center [83, 375] width 12 height 12
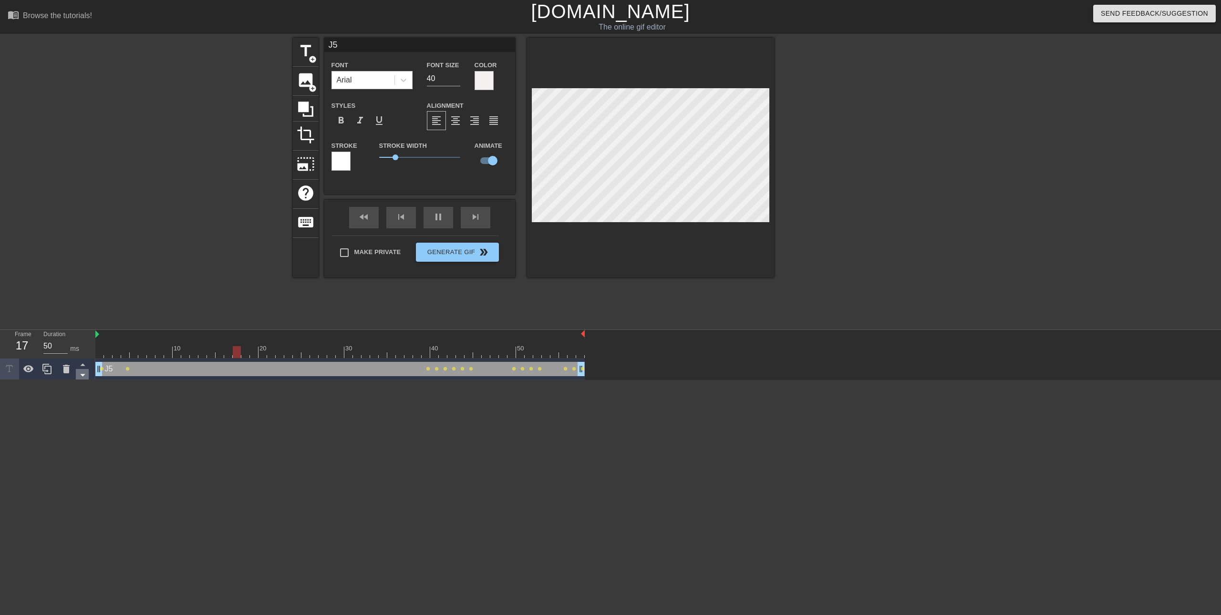
click at [82, 377] on icon at bounding box center [83, 375] width 12 height 12
click at [82, 361] on icon at bounding box center [83, 365] width 12 height 12
click at [83, 363] on icon at bounding box center [83, 365] width 12 height 12
click at [79, 377] on icon at bounding box center [83, 375] width 12 height 12
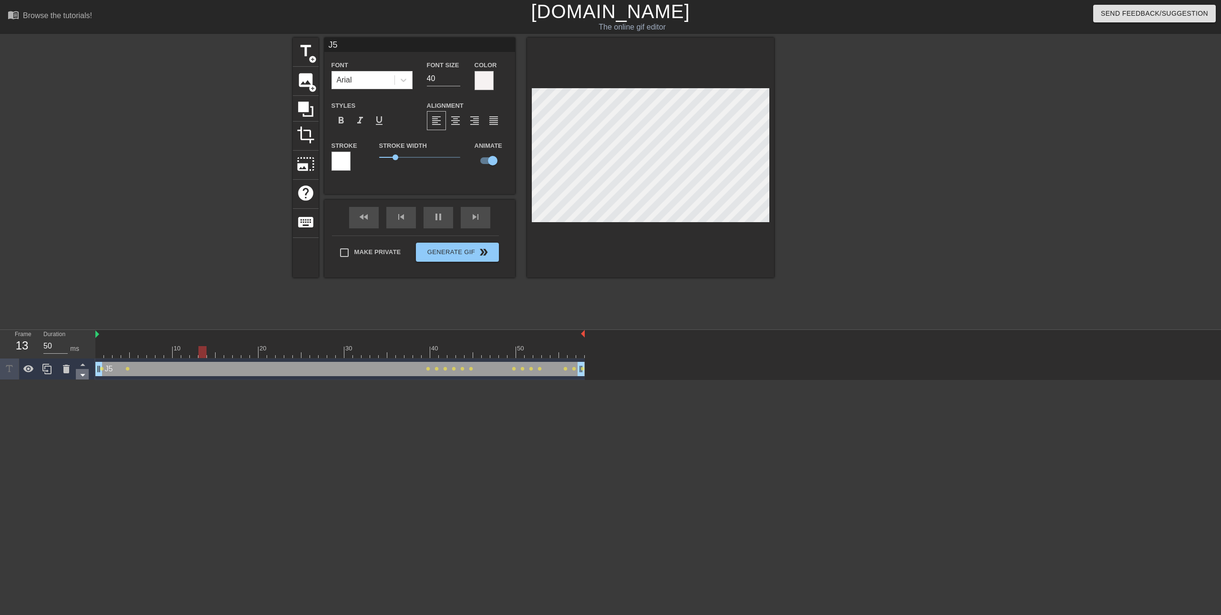
click at [79, 377] on icon at bounding box center [83, 375] width 12 height 12
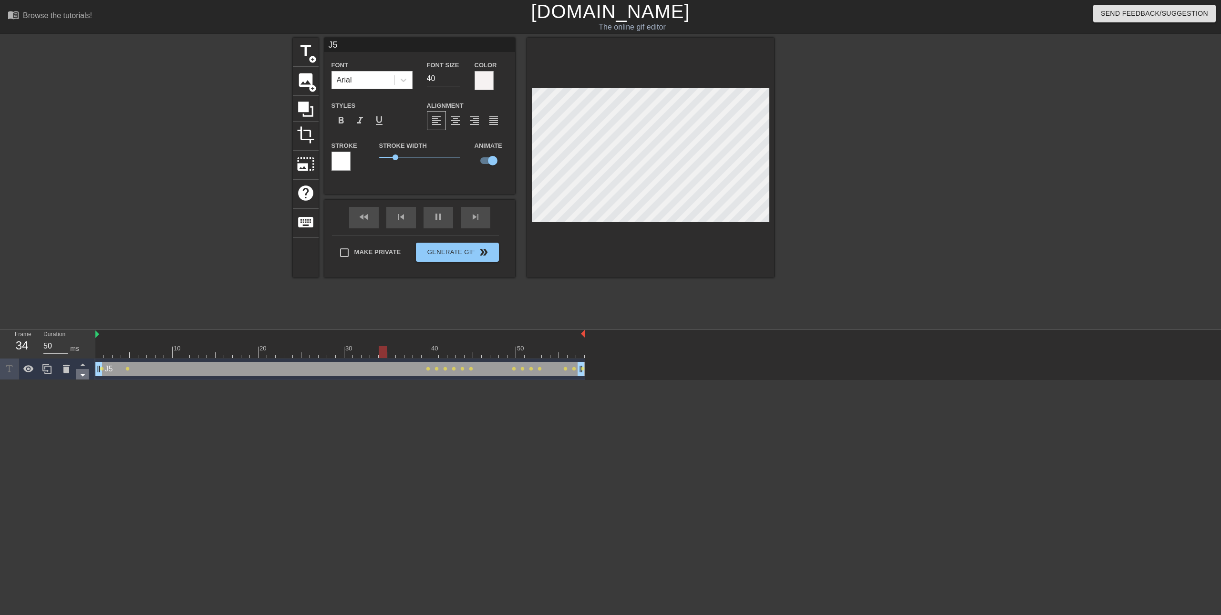
click at [79, 377] on icon at bounding box center [83, 375] width 12 height 12
click at [79, 376] on icon at bounding box center [83, 375] width 12 height 12
click at [79, 375] on icon at bounding box center [83, 375] width 12 height 12
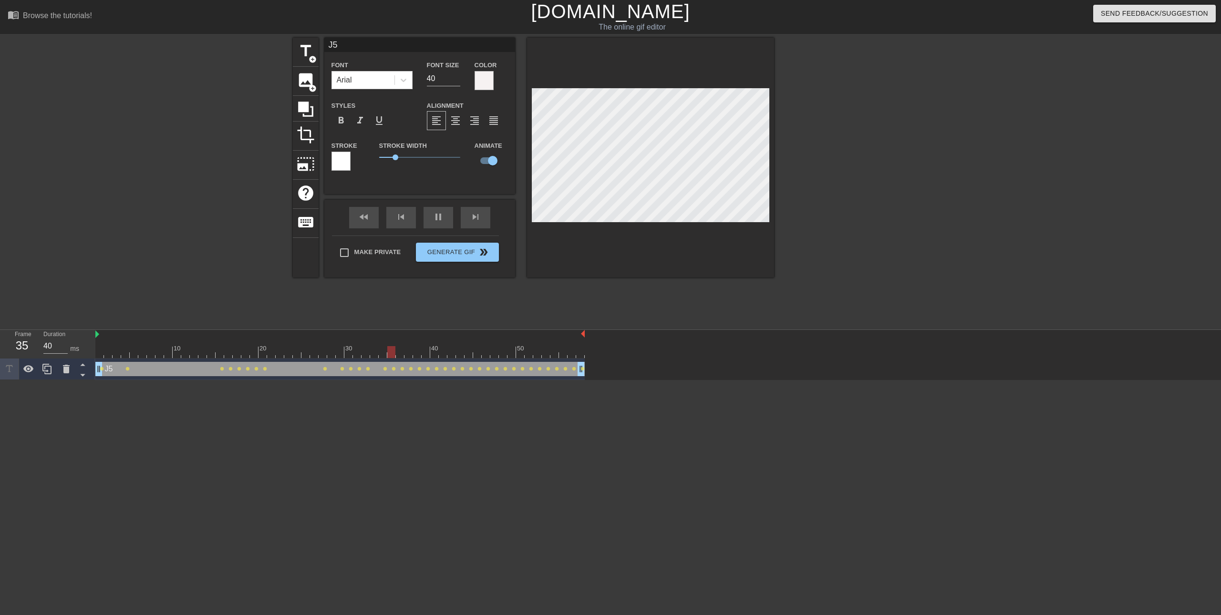
click at [318, 375] on div "J5 drag_handle drag_handle" at bounding box center [339, 369] width 489 height 14
click at [324, 369] on span "lens" at bounding box center [325, 369] width 4 height 4
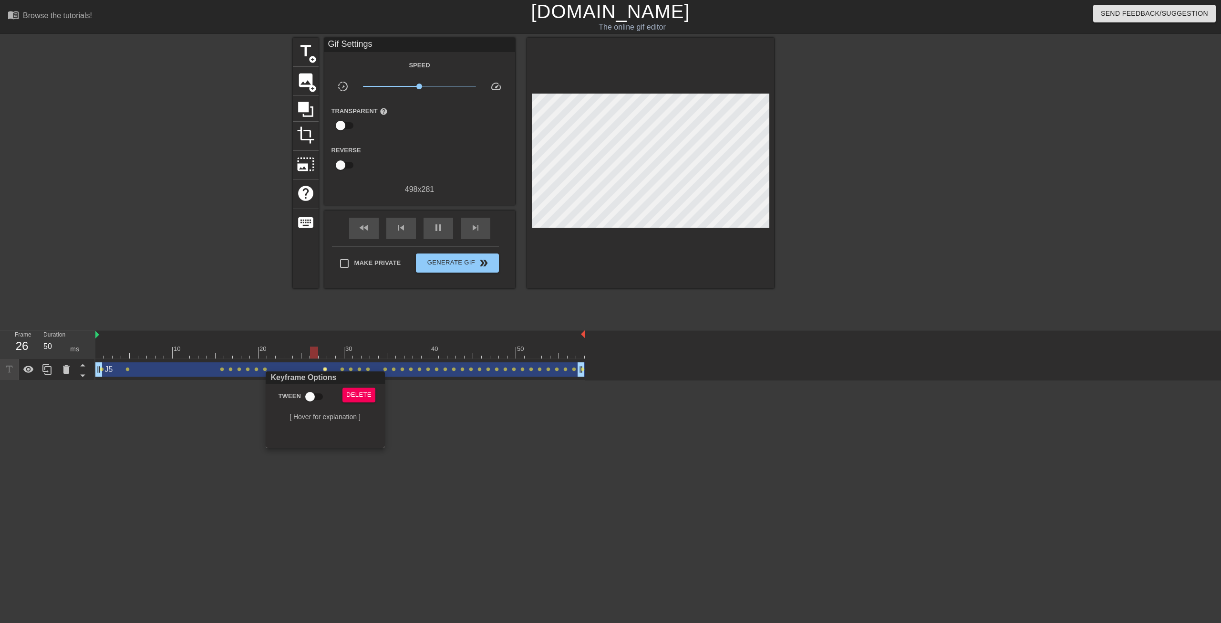
click at [538, 414] on div at bounding box center [610, 311] width 1221 height 623
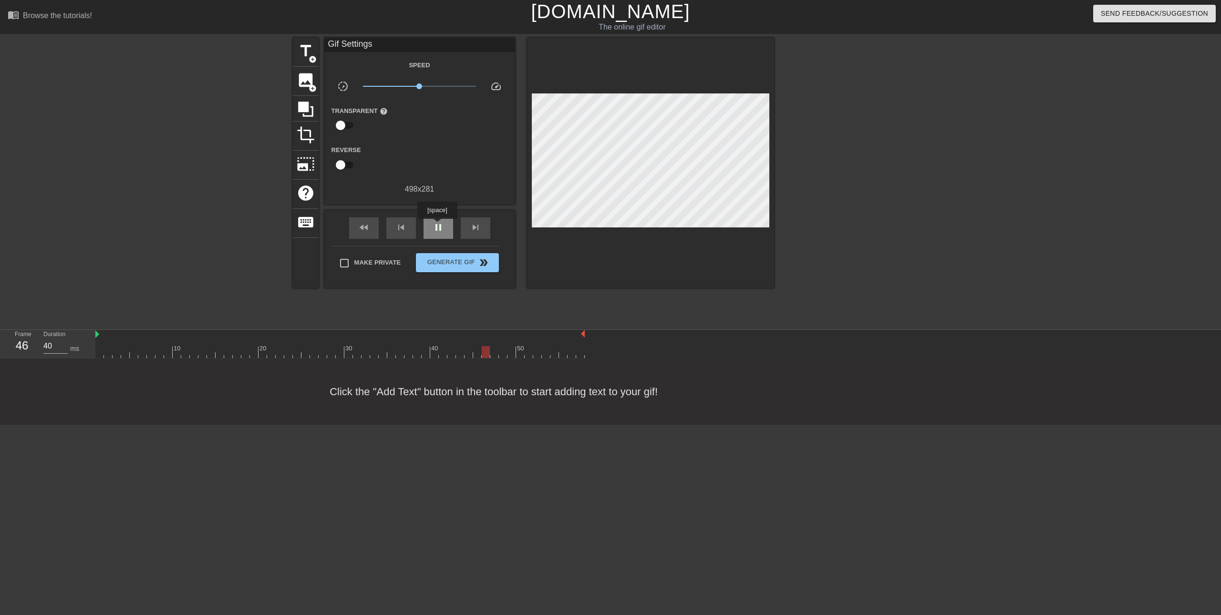
click at [437, 226] on span "pause" at bounding box center [438, 227] width 11 height 11
click at [445, 229] on div "play_arrow" at bounding box center [439, 228] width 30 height 21
type input "40"
click at [445, 229] on div "pause" at bounding box center [439, 228] width 30 height 21
click at [310, 62] on span "add_circle" at bounding box center [313, 59] width 8 height 8
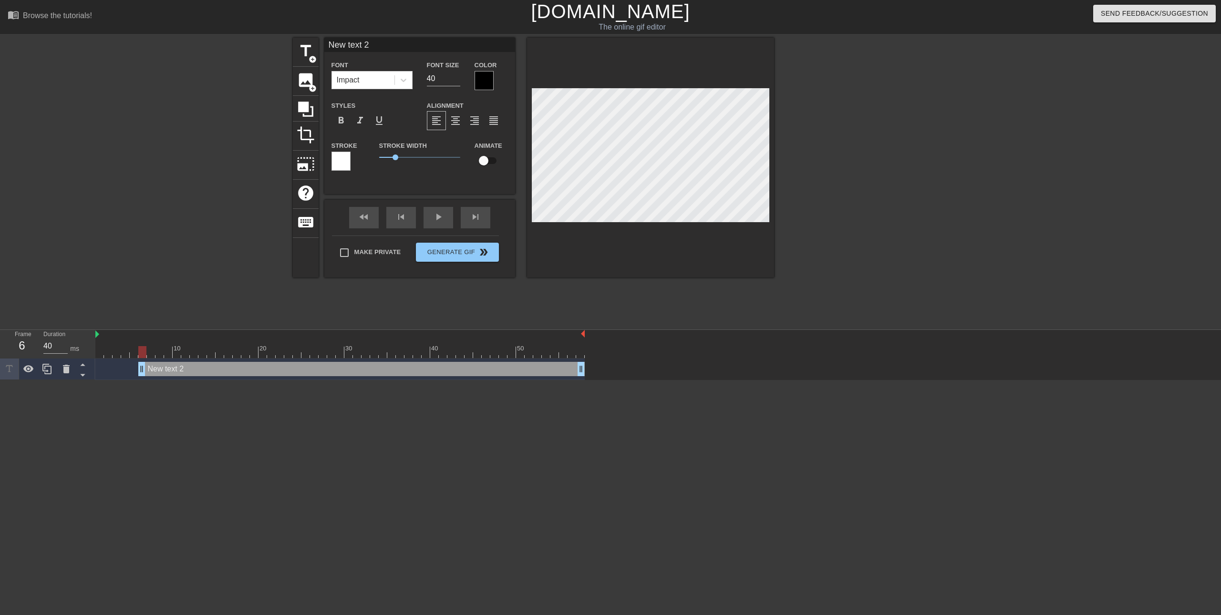
click at [476, 83] on div at bounding box center [484, 80] width 19 height 19
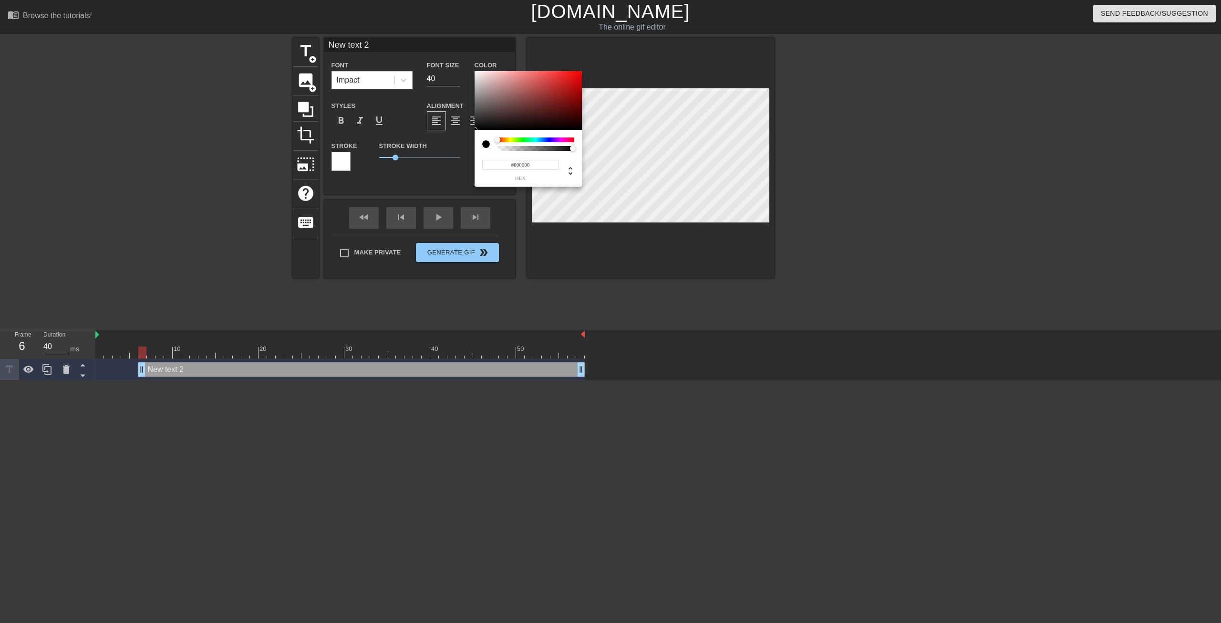
type input "#FAF7F7"
click at [476, 72] on div at bounding box center [528, 100] width 107 height 59
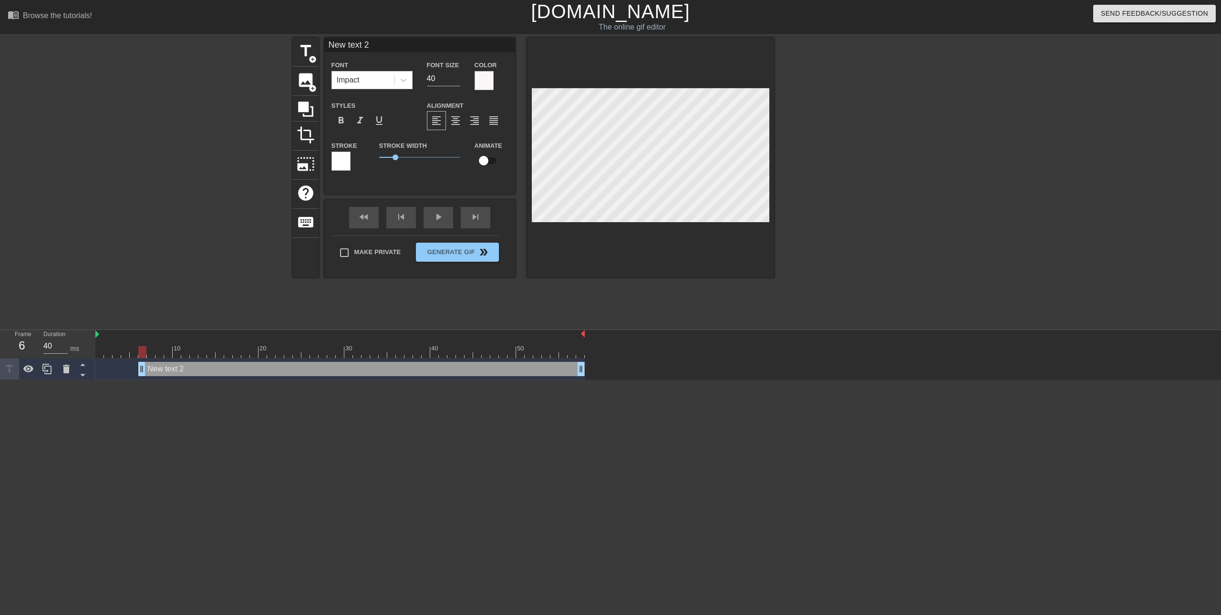
scroll to position [1, 1]
type input "J"
type textarea "J"
type input "J5"
type textarea "J5"
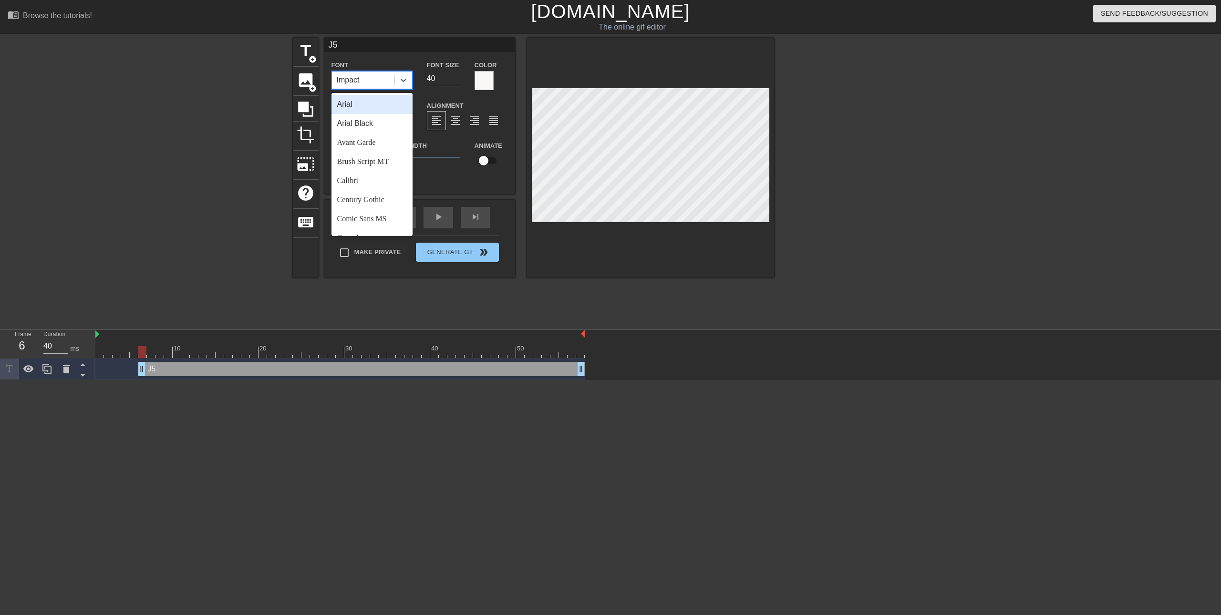
click at [390, 80] on div "Impact" at bounding box center [363, 80] width 62 height 17
click at [378, 142] on div "Avant Garde" at bounding box center [372, 142] width 81 height 19
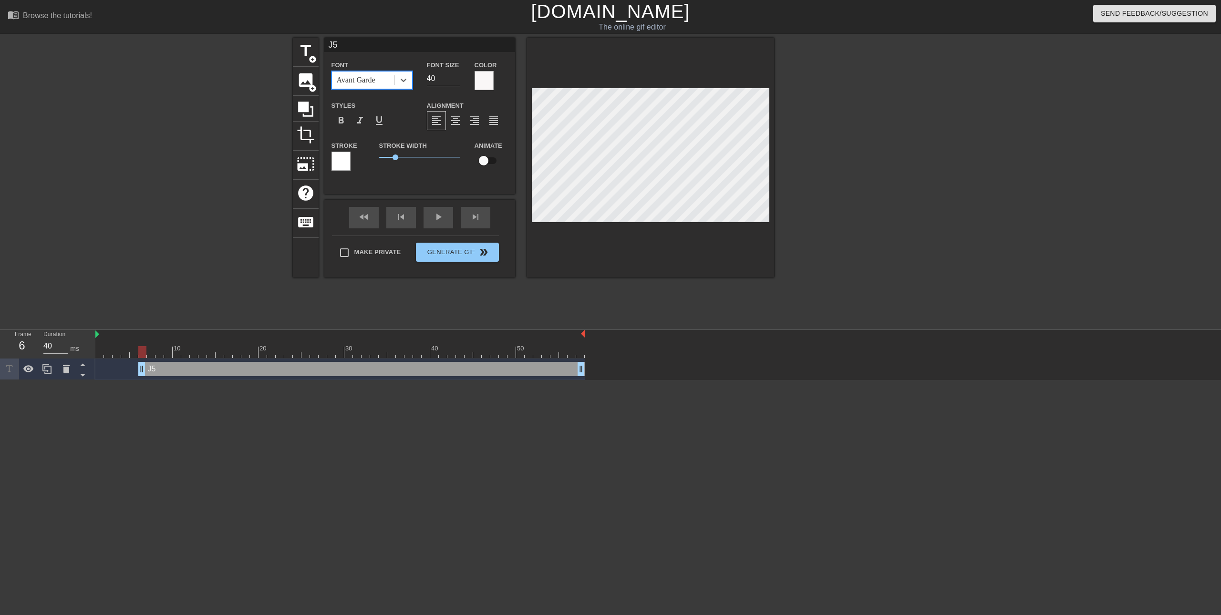
click at [372, 80] on div "Avant Garde" at bounding box center [356, 79] width 39 height 11
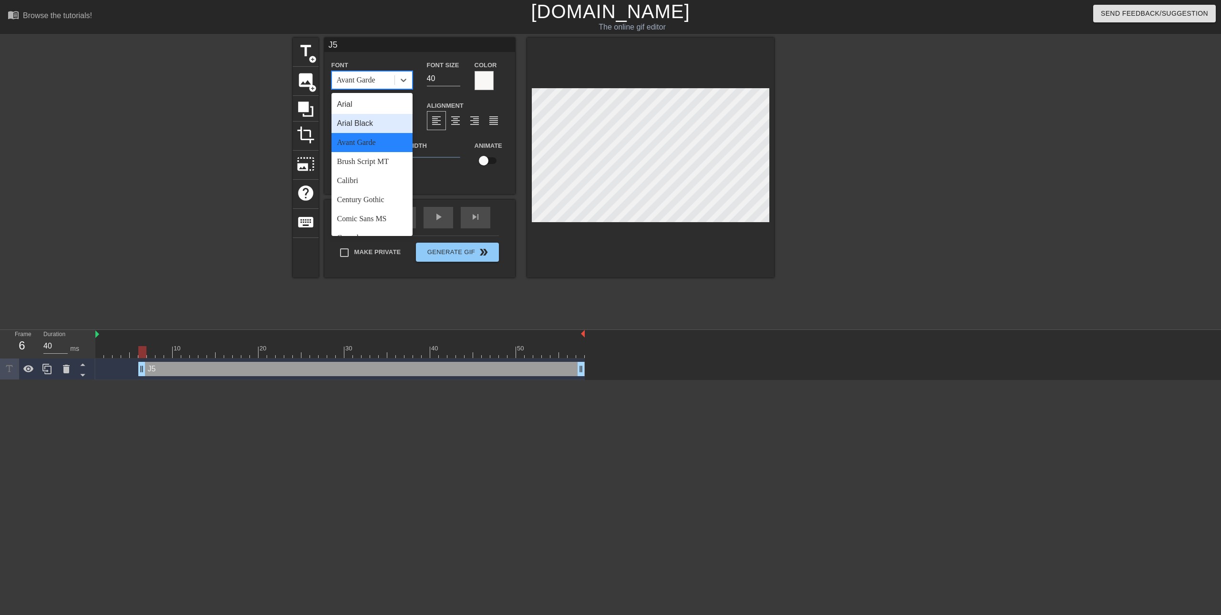
click at [382, 125] on div "Arial Black" at bounding box center [372, 123] width 81 height 19
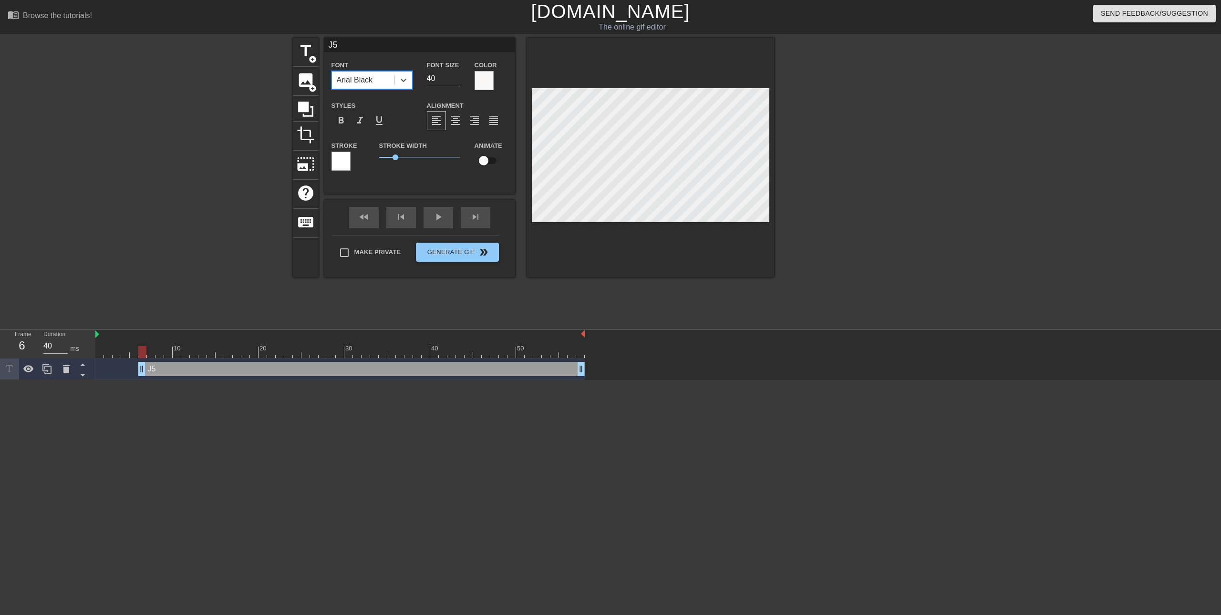
click at [354, 79] on div "Arial Black" at bounding box center [355, 79] width 36 height 11
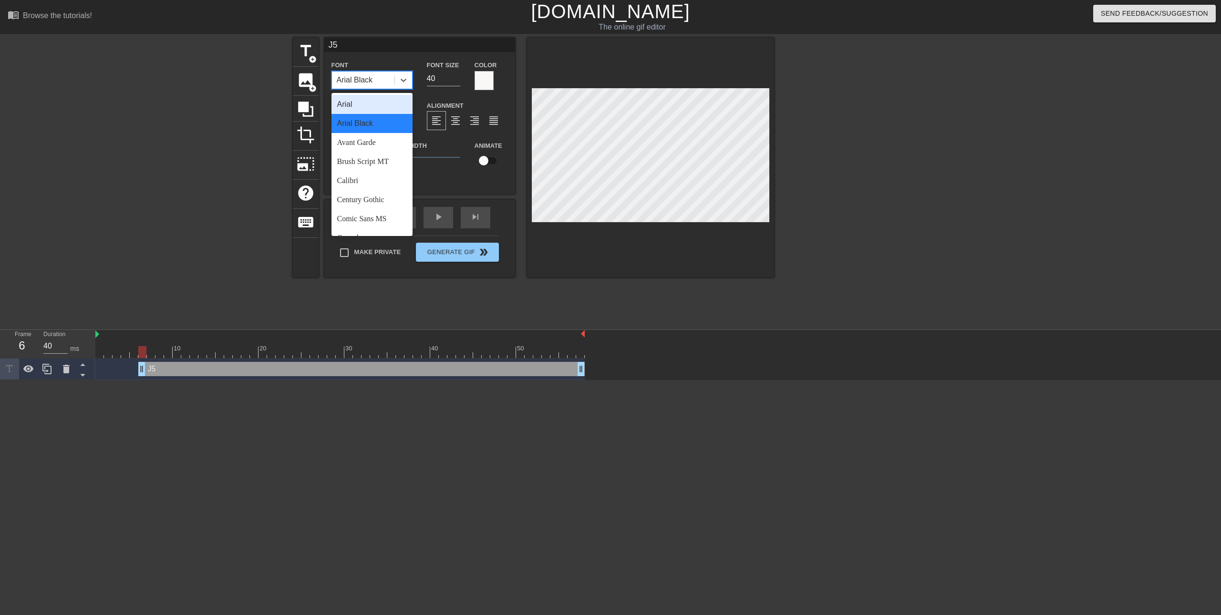
click at [369, 105] on div "Arial" at bounding box center [372, 104] width 81 height 19
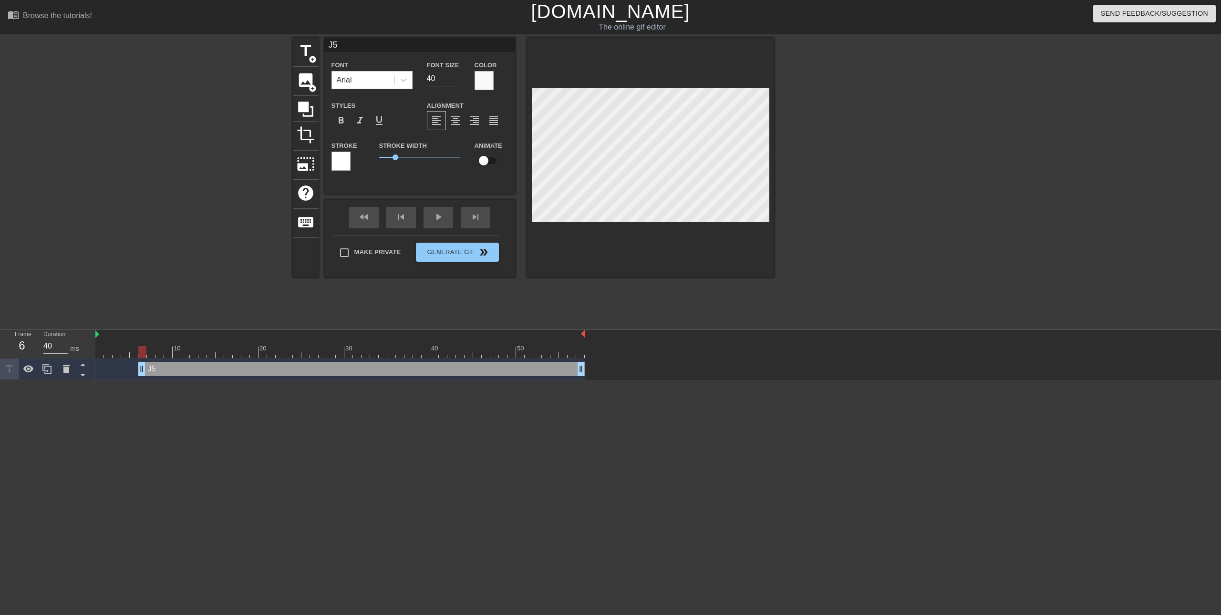
click at [479, 157] on input "checkbox" at bounding box center [484, 161] width 54 height 18
checkbox input "true"
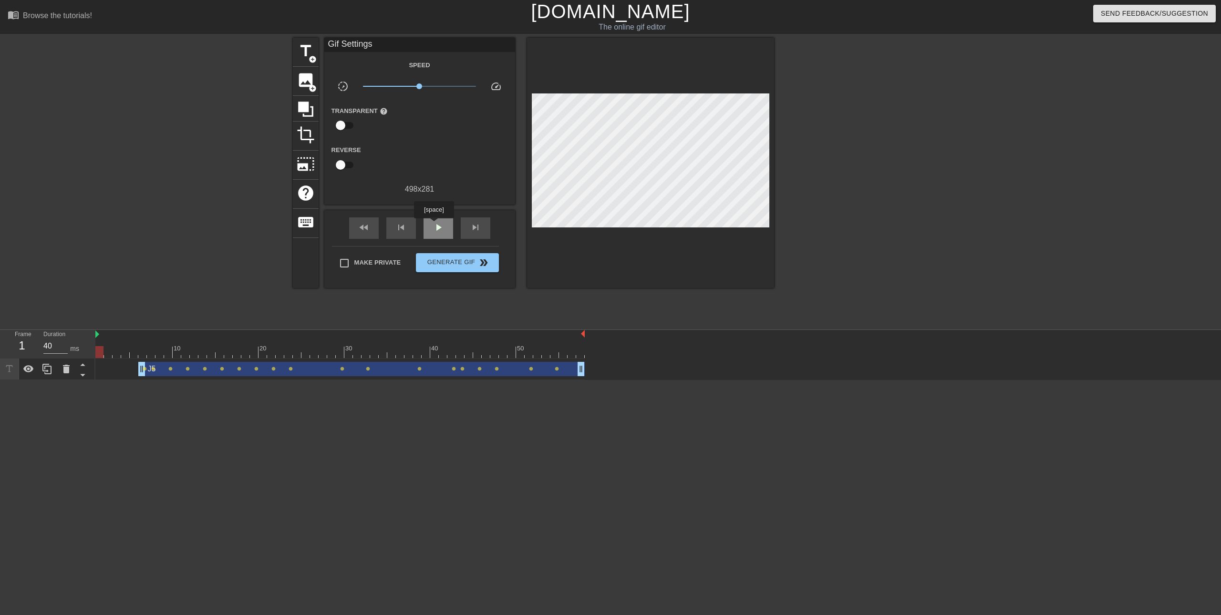
click at [434, 225] on span "play_arrow" at bounding box center [438, 227] width 11 height 11
click at [433, 224] on span "pause" at bounding box center [438, 227] width 11 height 11
click at [433, 225] on span "play_arrow" at bounding box center [438, 227] width 11 height 11
click at [437, 225] on span "pause" at bounding box center [438, 227] width 11 height 11
click at [437, 226] on span "play_arrow" at bounding box center [438, 227] width 11 height 11
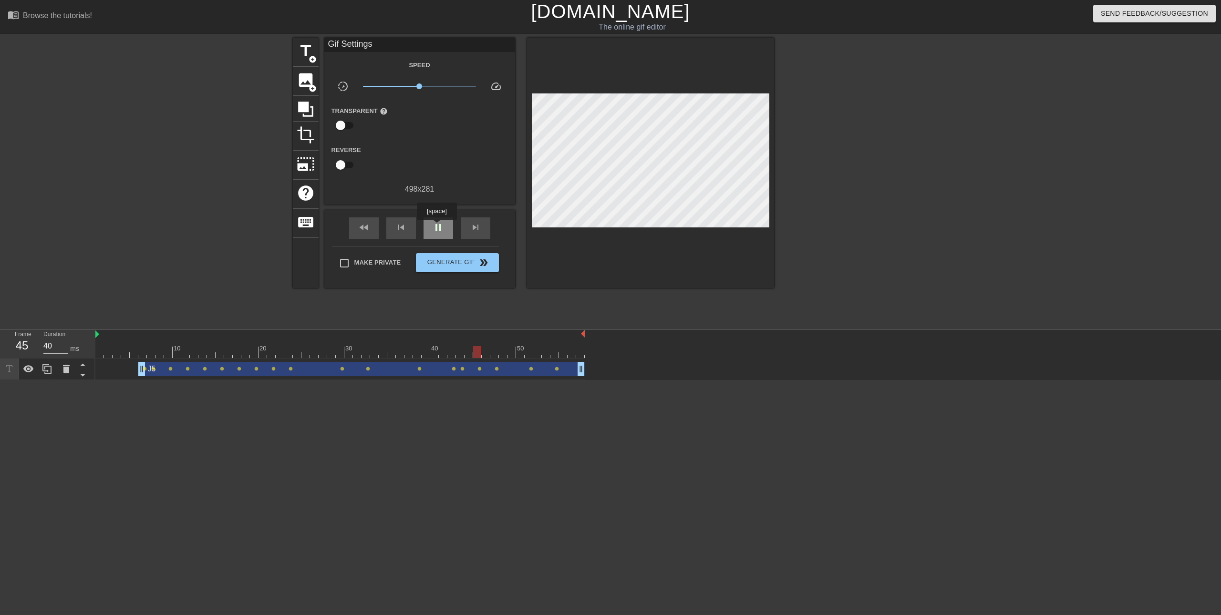
click at [437, 227] on span "pause" at bounding box center [438, 227] width 11 height 11
click at [437, 227] on span "play_arrow" at bounding box center [438, 227] width 11 height 11
drag, startPoint x: 141, startPoint y: 371, endPoint x: 83, endPoint y: 371, distance: 57.7
click at [83, 371] on div "Frame 1 Duration 40 ms 10 20 30 40 50 J5 drag_handle drag_handle lens lens lens…" at bounding box center [610, 355] width 1221 height 50
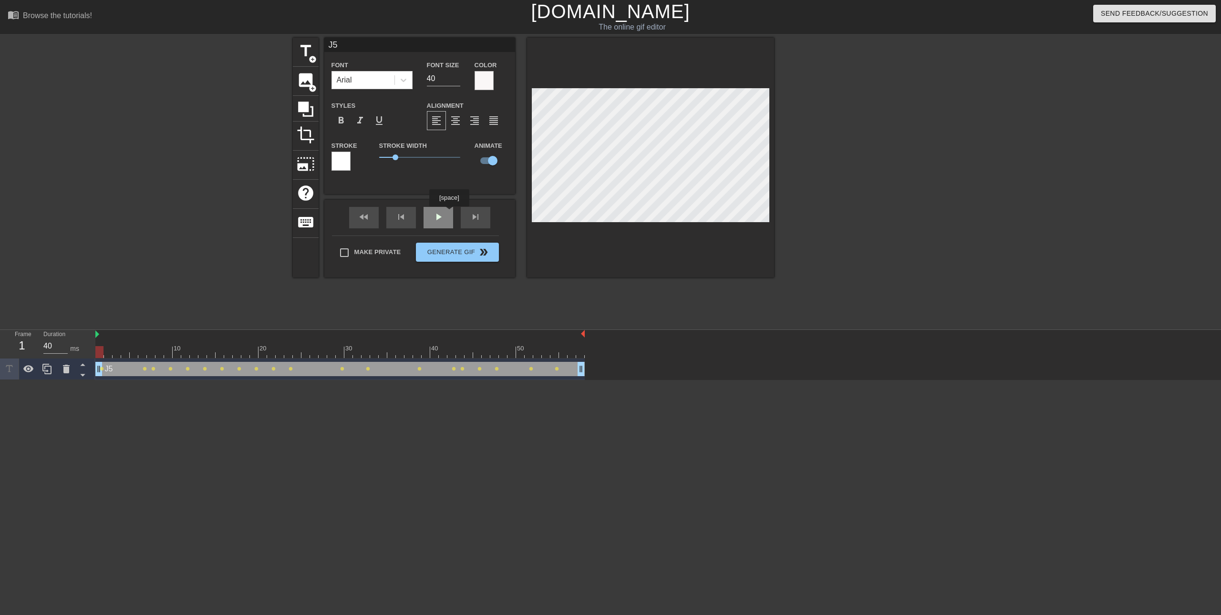
click at [448, 214] on div "fast_rewind skip_previous play_arrow skip_next" at bounding box center [420, 218] width 156 height 36
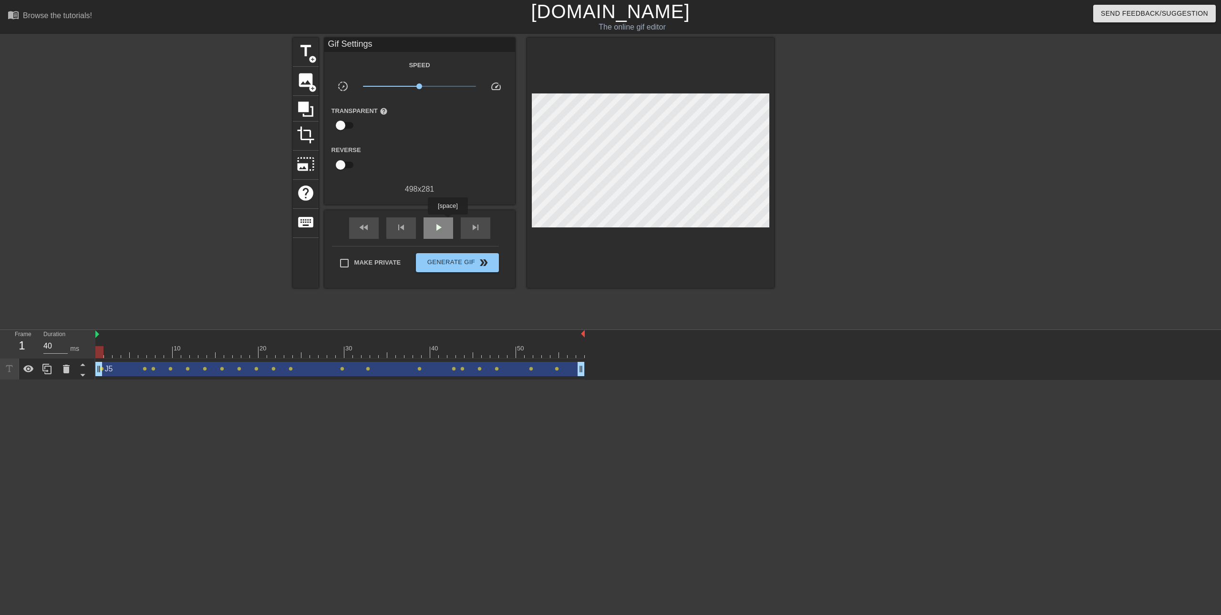
click at [447, 226] on div "play_arrow" at bounding box center [439, 228] width 30 height 21
click at [447, 226] on div "pause" at bounding box center [439, 228] width 30 height 21
click at [374, 230] on div "fast_rewind" at bounding box center [364, 228] width 30 height 21
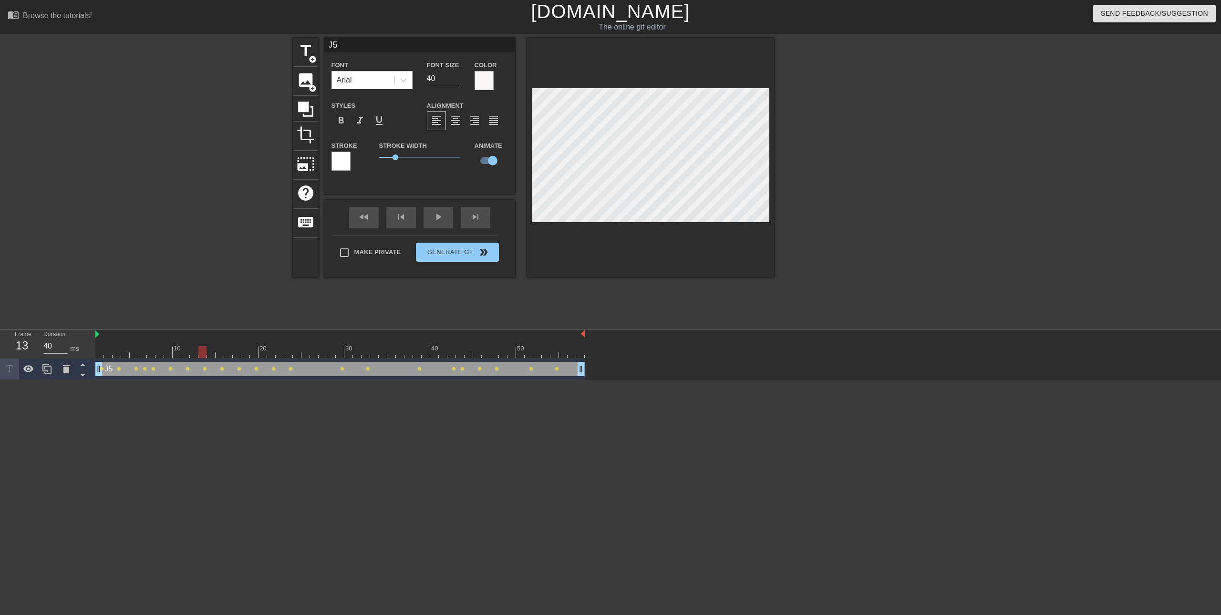
type input "50"
click at [609, 291] on div "title add_circle image add_circle crop photo_size_select_large help keyboard J5…" at bounding box center [533, 181] width 481 height 286
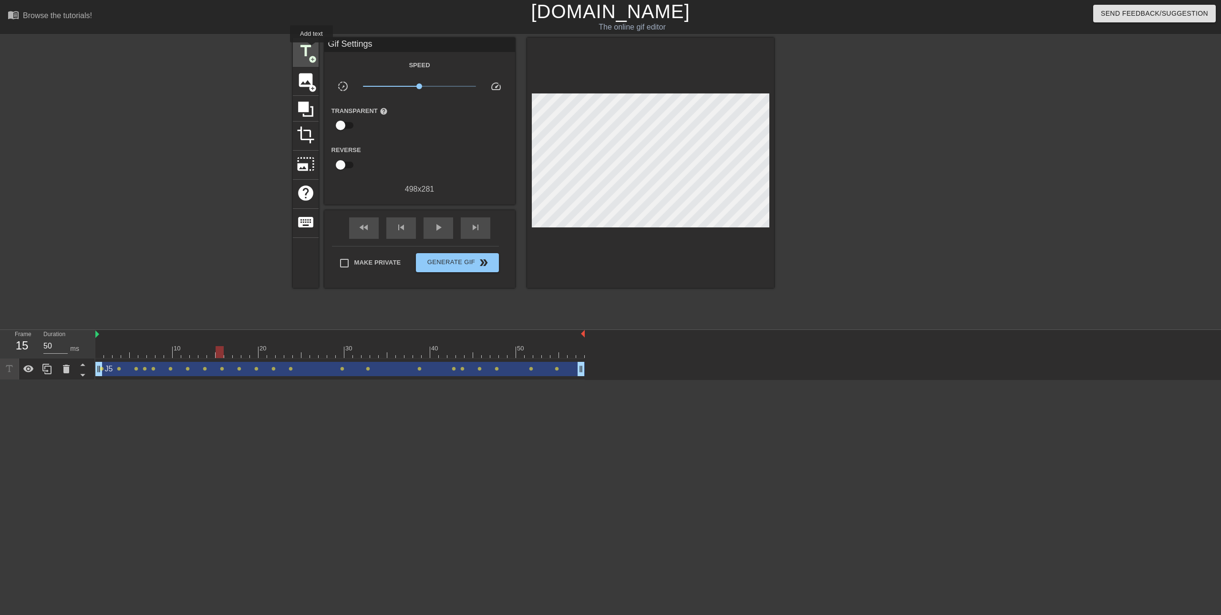
click at [307, 48] on span "title" at bounding box center [306, 51] width 18 height 18
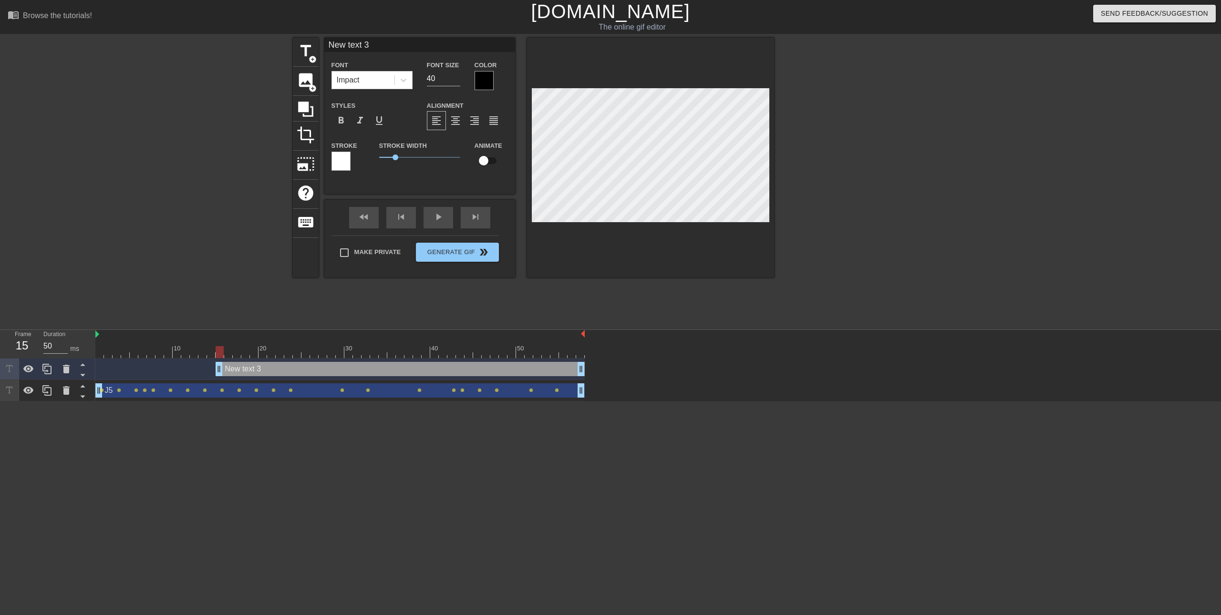
scroll to position [1, 2]
type input "R"
type textarea "R"
type input "R7"
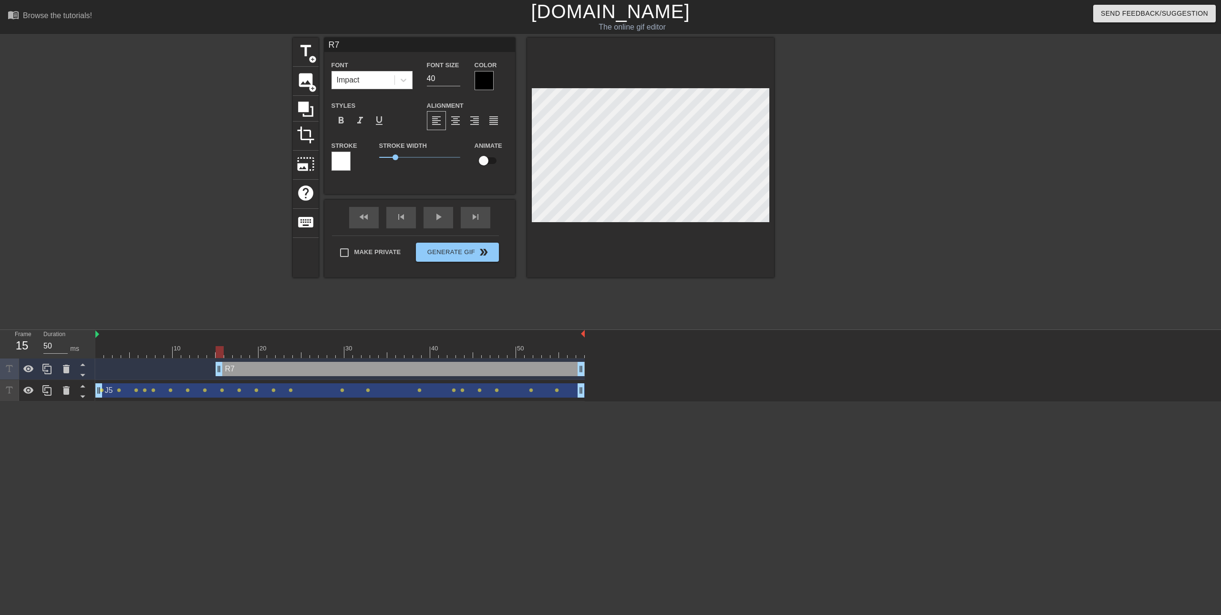
type textarea "R7"
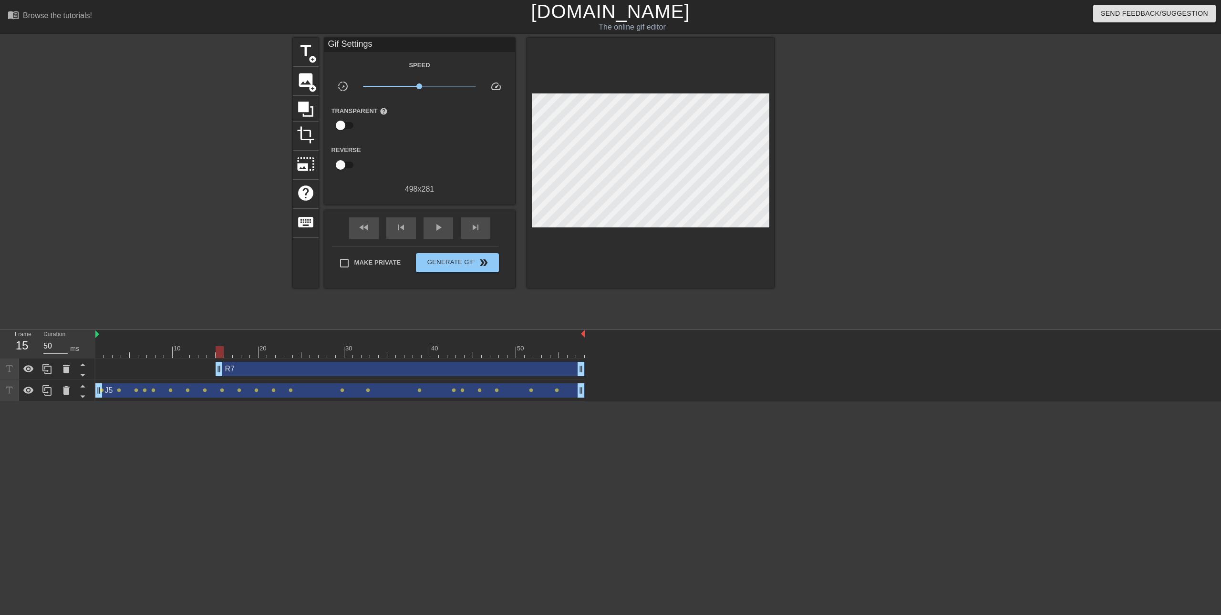
click at [609, 223] on div at bounding box center [650, 163] width 247 height 250
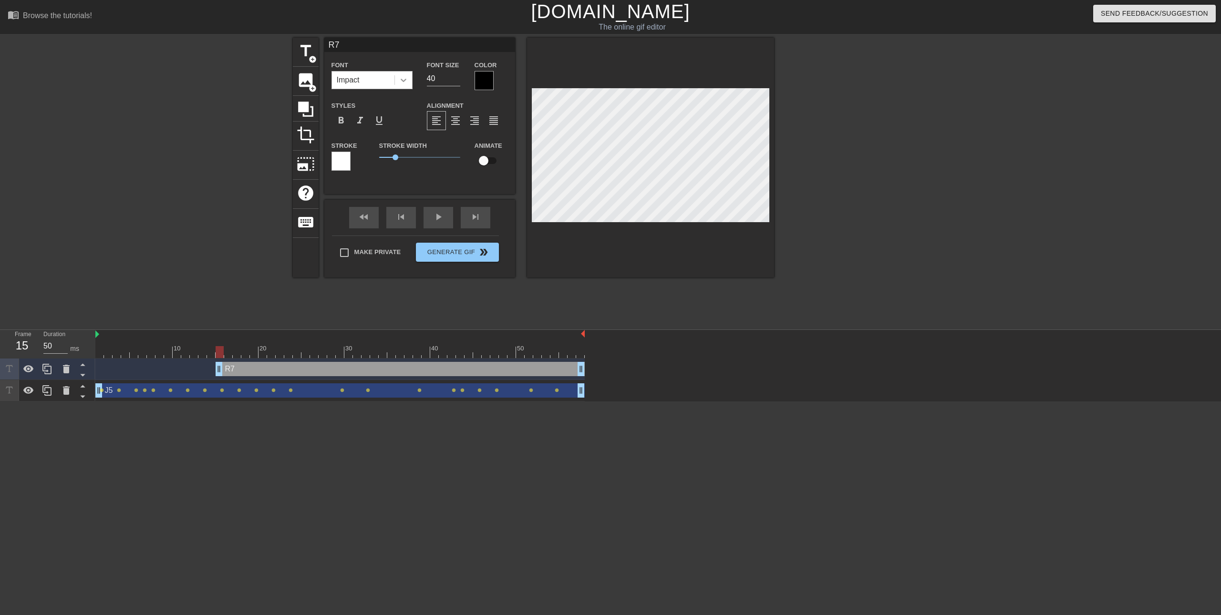
click at [399, 78] on icon at bounding box center [404, 80] width 10 height 10
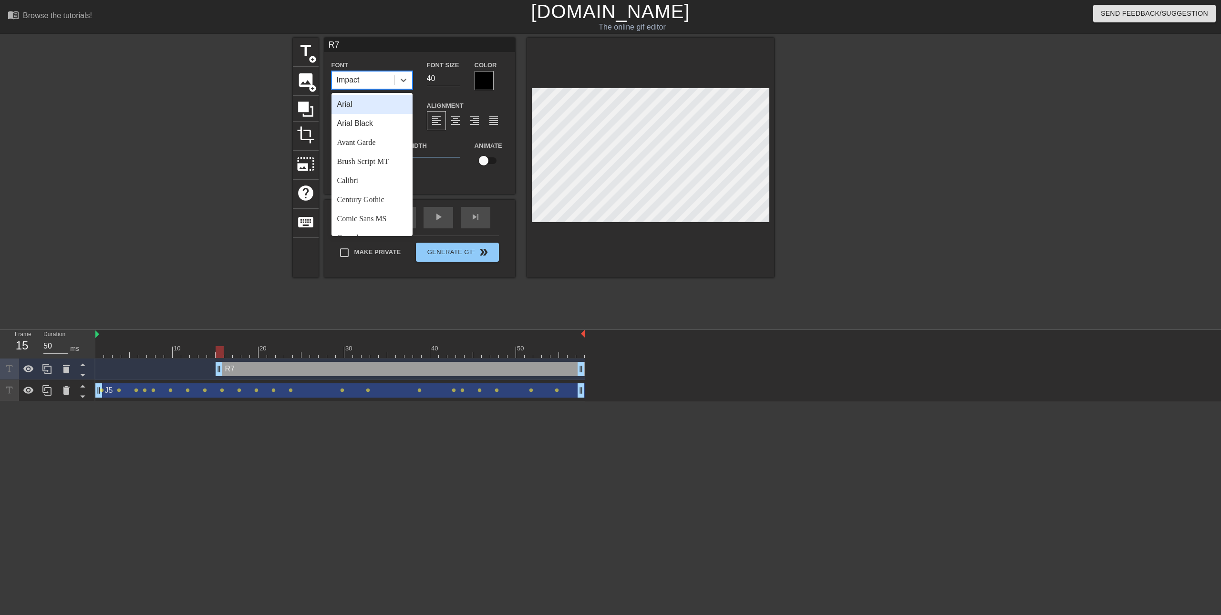
click at [354, 104] on div "Arial" at bounding box center [372, 104] width 81 height 19
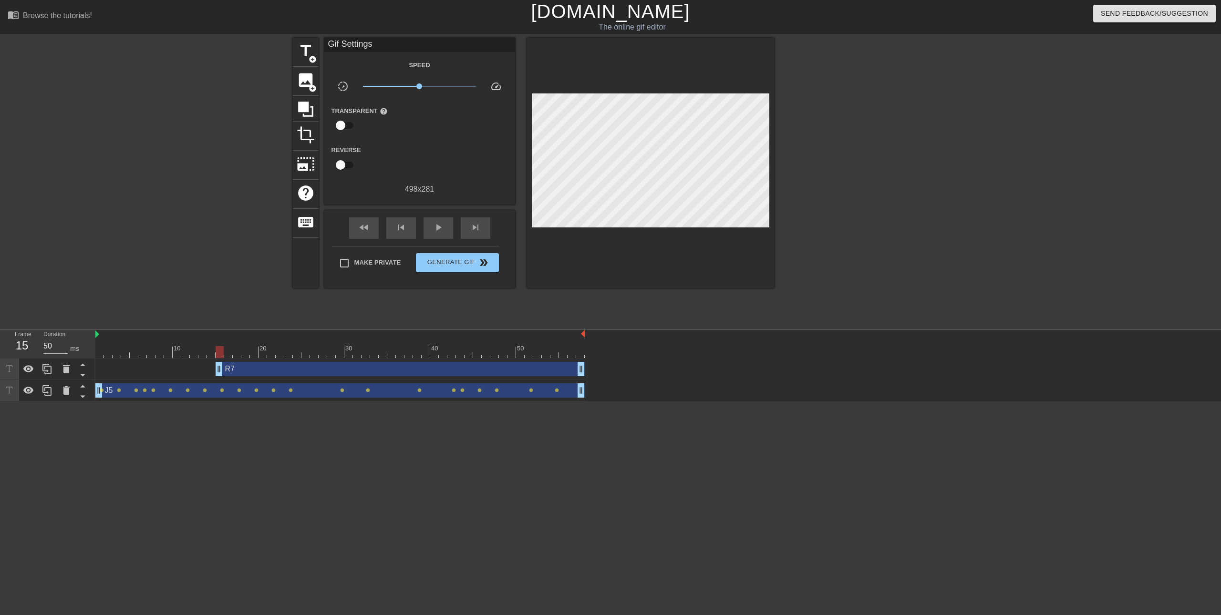
click at [609, 259] on div at bounding box center [650, 163] width 247 height 250
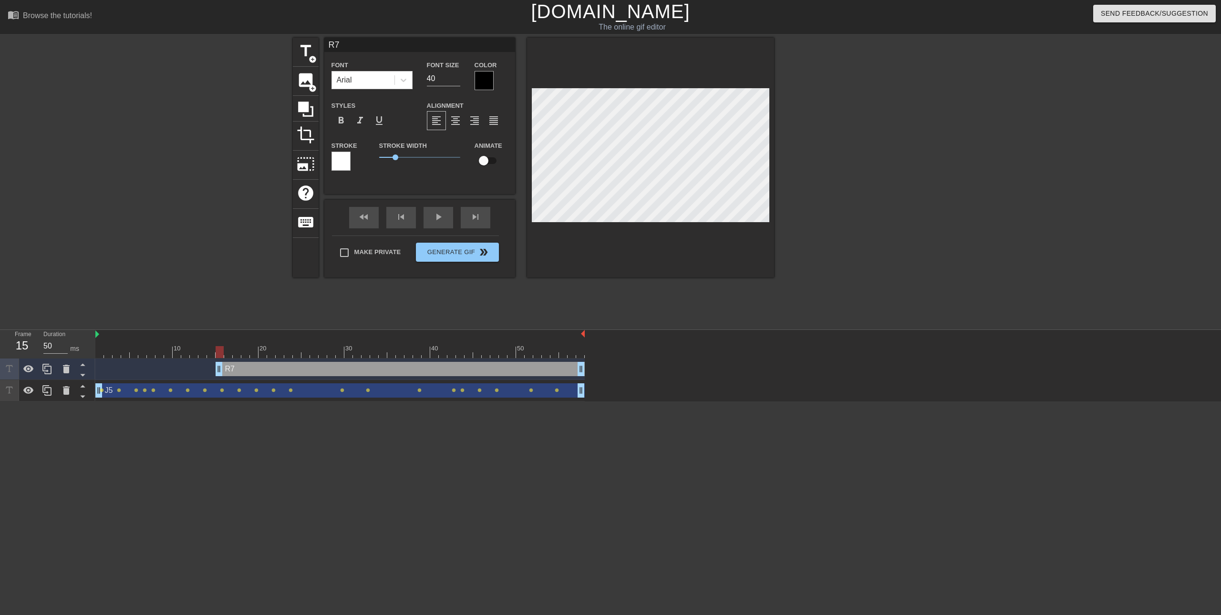
click at [486, 81] on div at bounding box center [484, 80] width 19 height 19
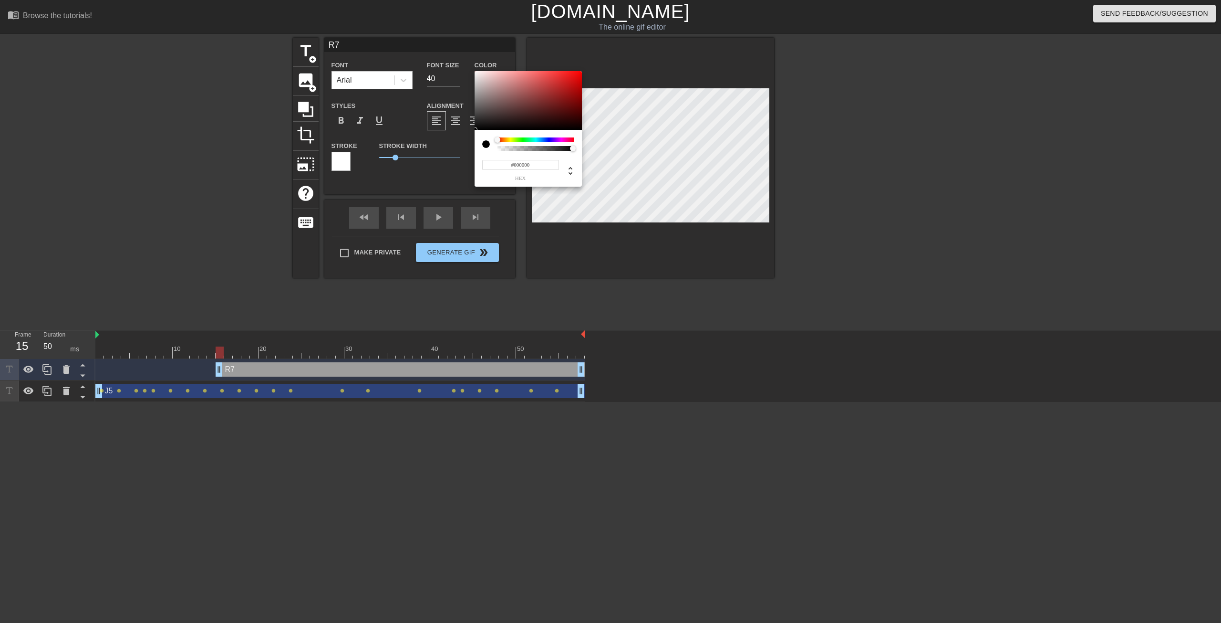
type input "#E51414"
click at [572, 77] on div at bounding box center [528, 100] width 107 height 59
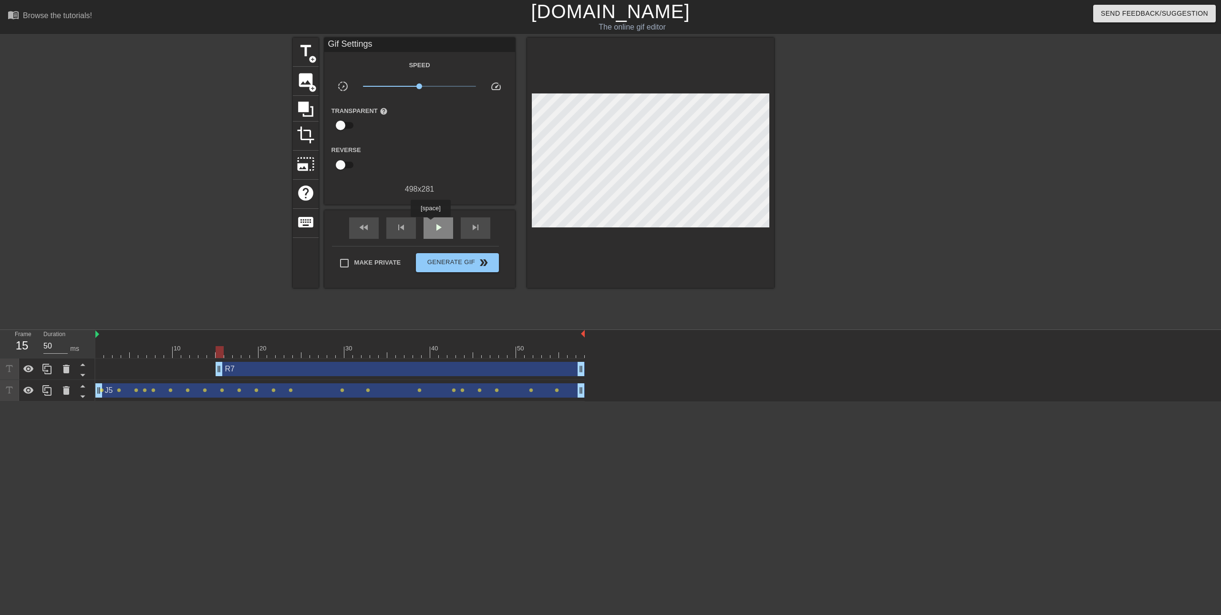
click at [431, 224] on div "play_arrow" at bounding box center [439, 228] width 30 height 21
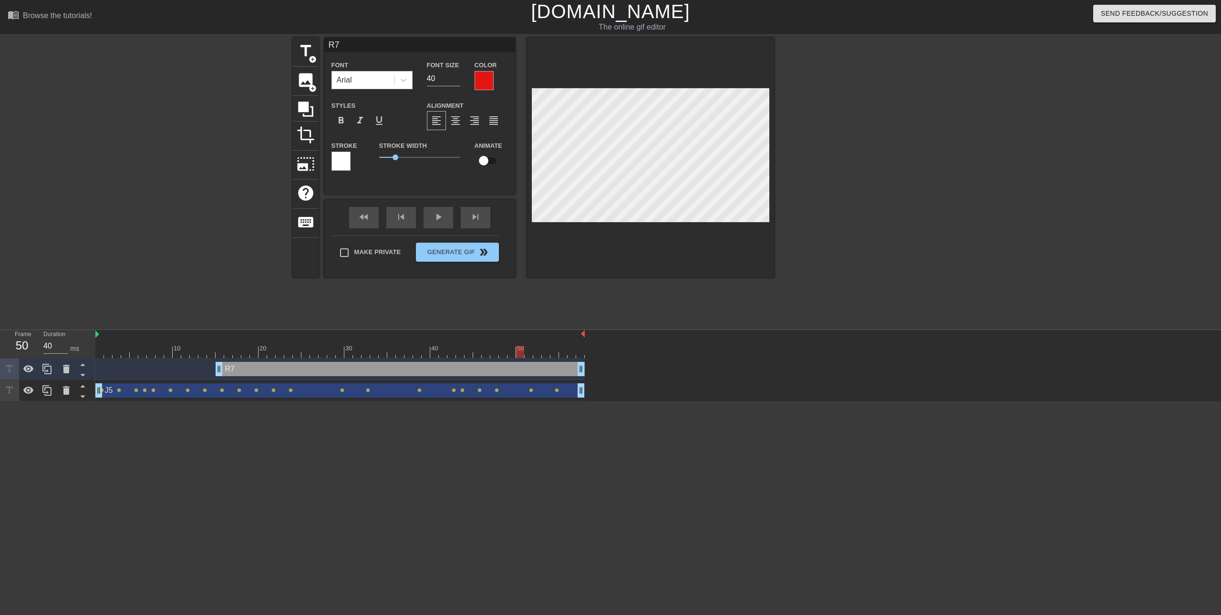
type input "50"
type input "J5"
checkbox input "true"
type textarea "d"
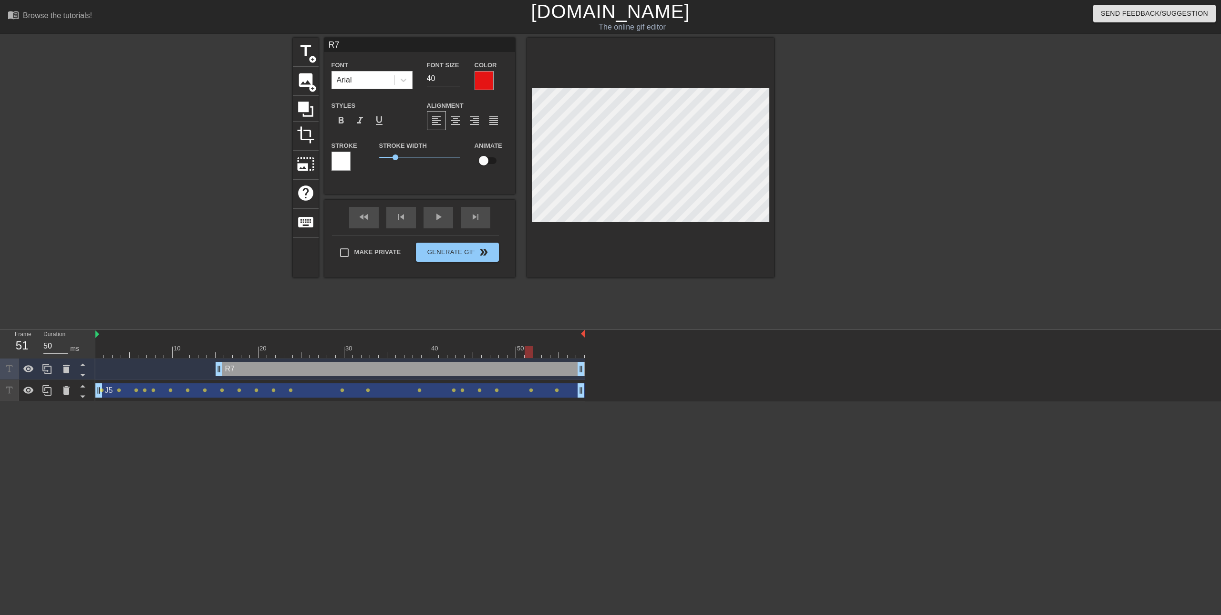
type input "d"
type textarea "R7"
type input "R7"
click at [437, 218] on div "play_arrow" at bounding box center [439, 217] width 30 height 21
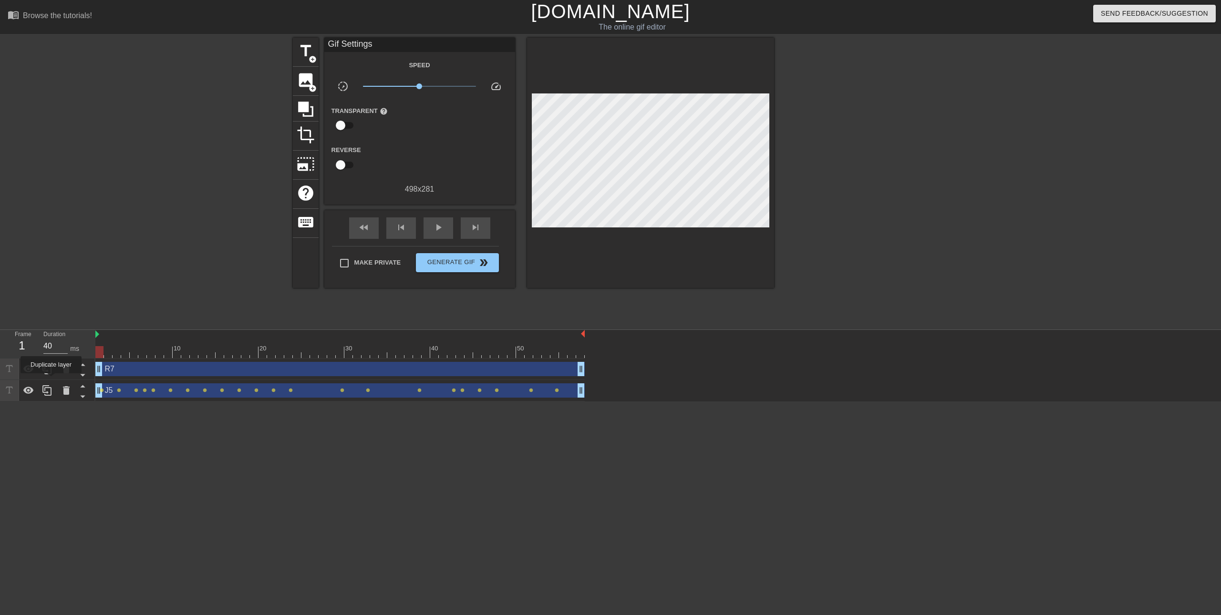
drag, startPoint x: 216, startPoint y: 374, endPoint x: 286, endPoint y: 321, distance: 87.9
click at [46, 380] on div "Frame 1 Duration 40 ms 10 20 30 40 50 R7 drag_handle drag_handle J5 drag_handle…" at bounding box center [610, 366] width 1221 height 72
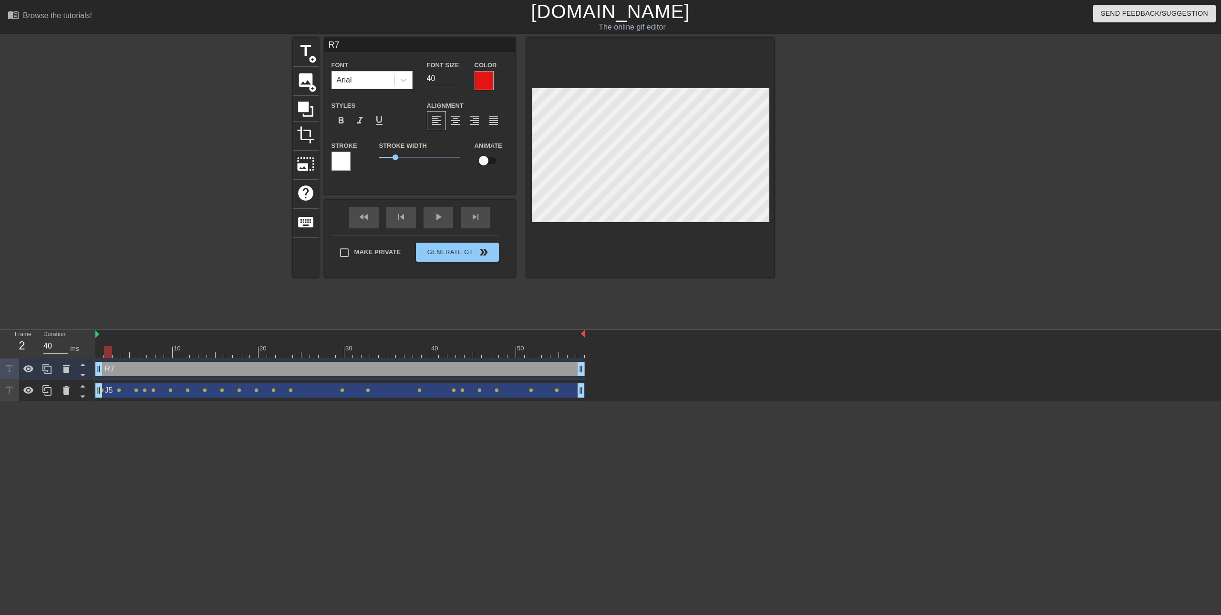
type input "50"
click at [487, 158] on input "checkbox" at bounding box center [484, 161] width 54 height 18
checkbox input "true"
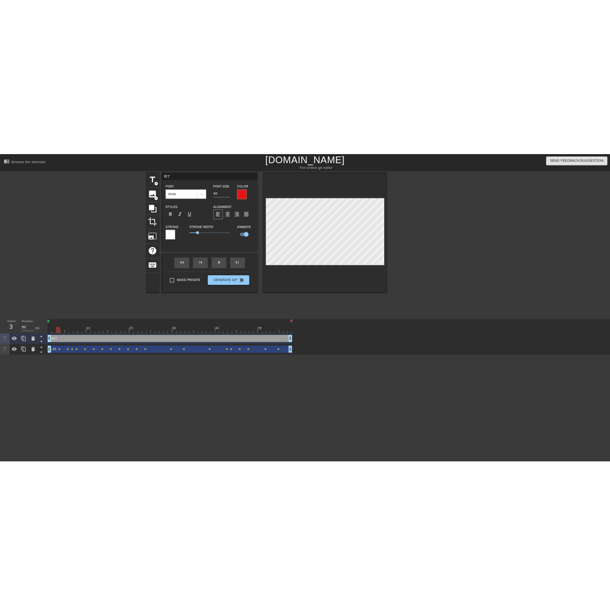
scroll to position [1, 1]
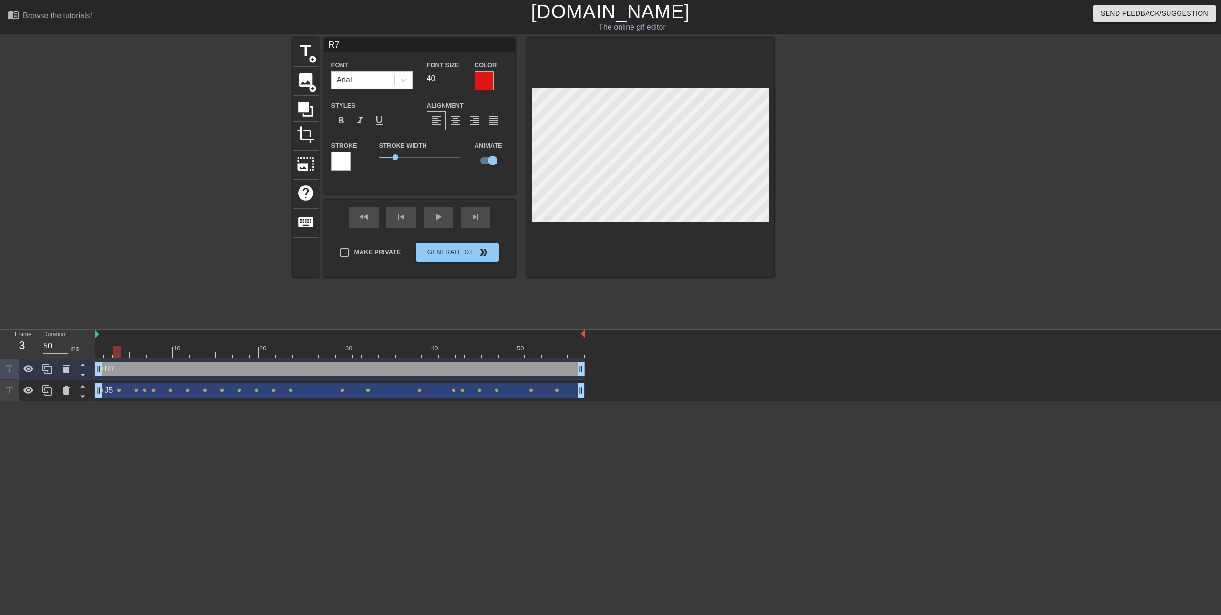
type input "Rd7"
type textarea "Rd7"
type input "R7"
type textarea "R7"
click at [596, 223] on div at bounding box center [650, 158] width 247 height 240
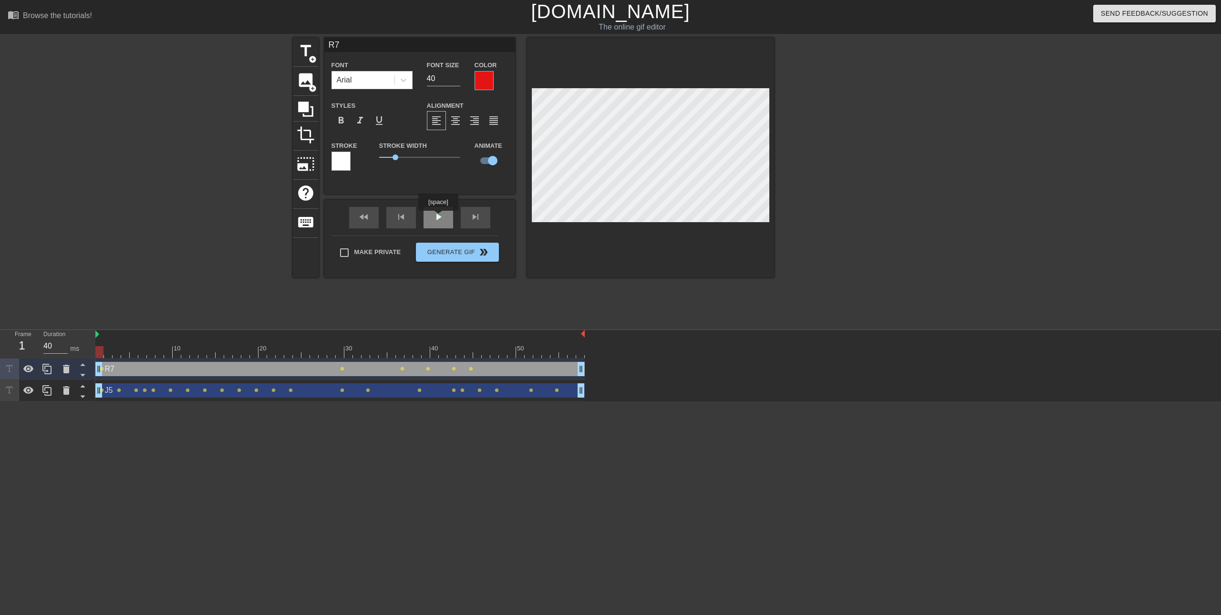
drag, startPoint x: 438, startPoint y: 218, endPoint x: 442, endPoint y: 220, distance: 4.9
click at [438, 218] on div "play_arrow" at bounding box center [439, 217] width 30 height 21
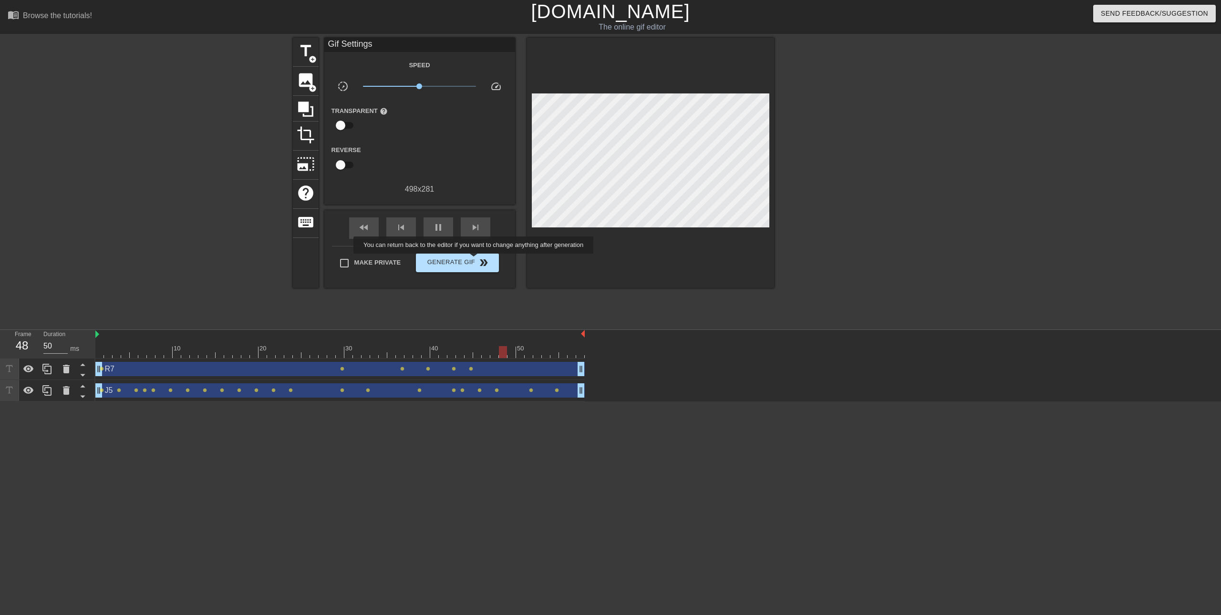
type input "40"
click at [475, 260] on span "Generate Gif double_arrow" at bounding box center [457, 262] width 75 height 11
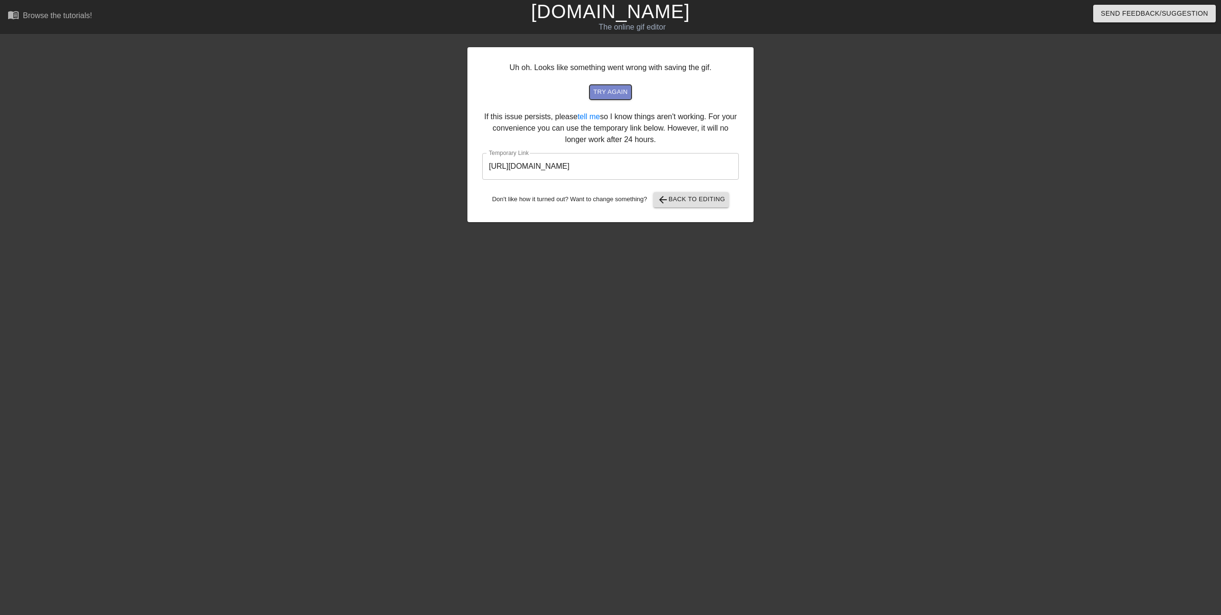
click at [595, 88] on span "try again" at bounding box center [610, 92] width 34 height 11
click at [609, 170] on input "[URL][DOMAIN_NAME]" at bounding box center [610, 166] width 257 height 27
click at [609, 169] on input "[URL][DOMAIN_NAME]" at bounding box center [610, 166] width 257 height 27
click at [609, 170] on input "[URL][DOMAIN_NAME]" at bounding box center [610, 166] width 257 height 27
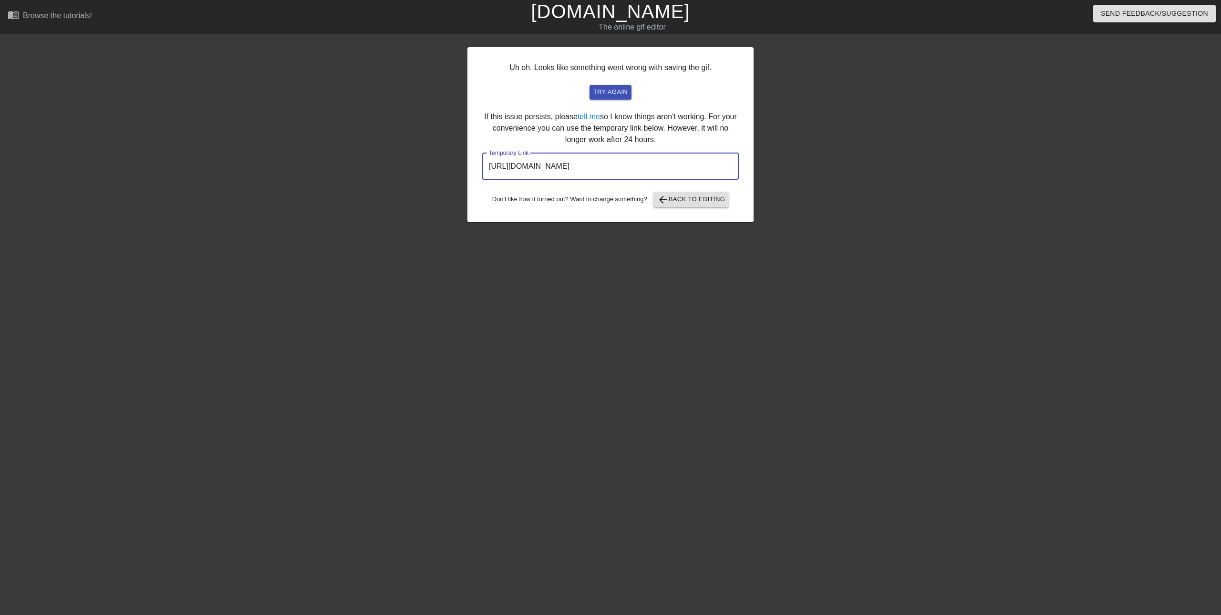
drag, startPoint x: 491, startPoint y: 250, endPoint x: 644, endPoint y: 61, distance: 243.3
click at [492, 251] on div "Uh oh. Looks like something went wrong with saving the gif. try again If this i…" at bounding box center [611, 181] width 286 height 286
